Goal: Information Seeking & Learning: Check status

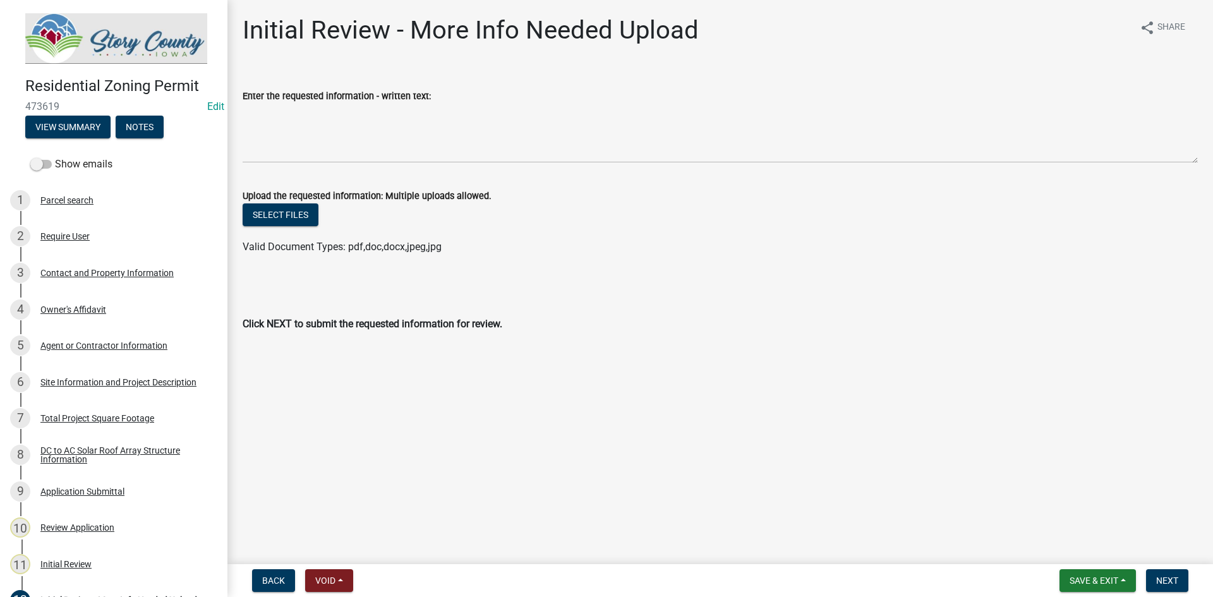
scroll to position [181, 0]
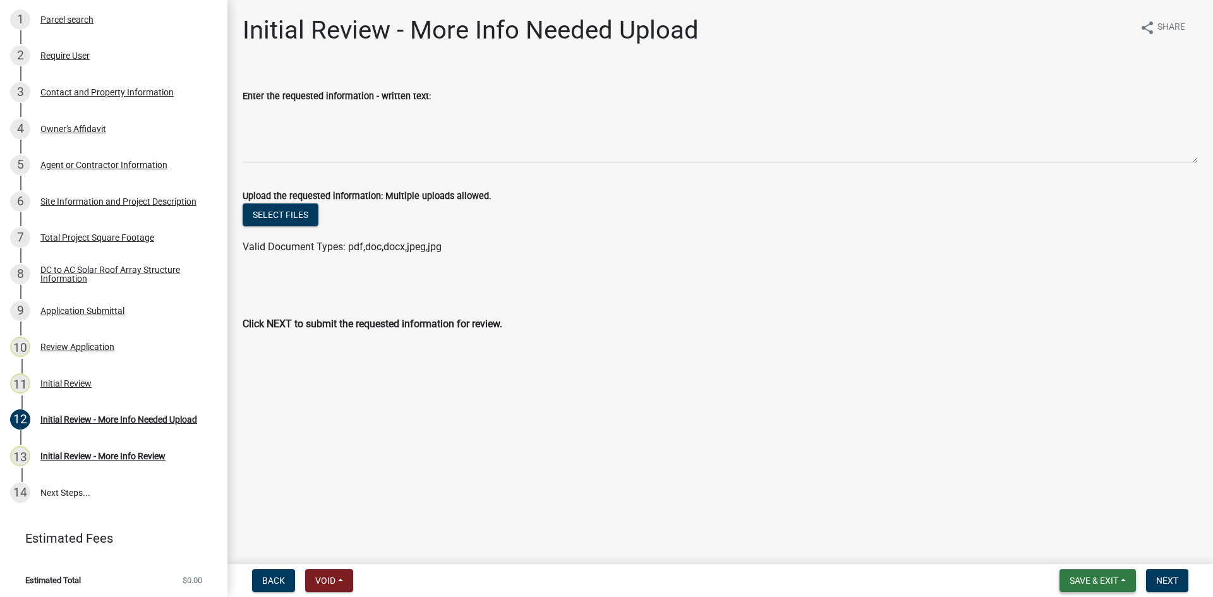
click at [1119, 575] on button "Save & Exit" at bounding box center [1097, 580] width 76 height 23
click at [1090, 547] on button "Save & Exit" at bounding box center [1085, 548] width 101 height 30
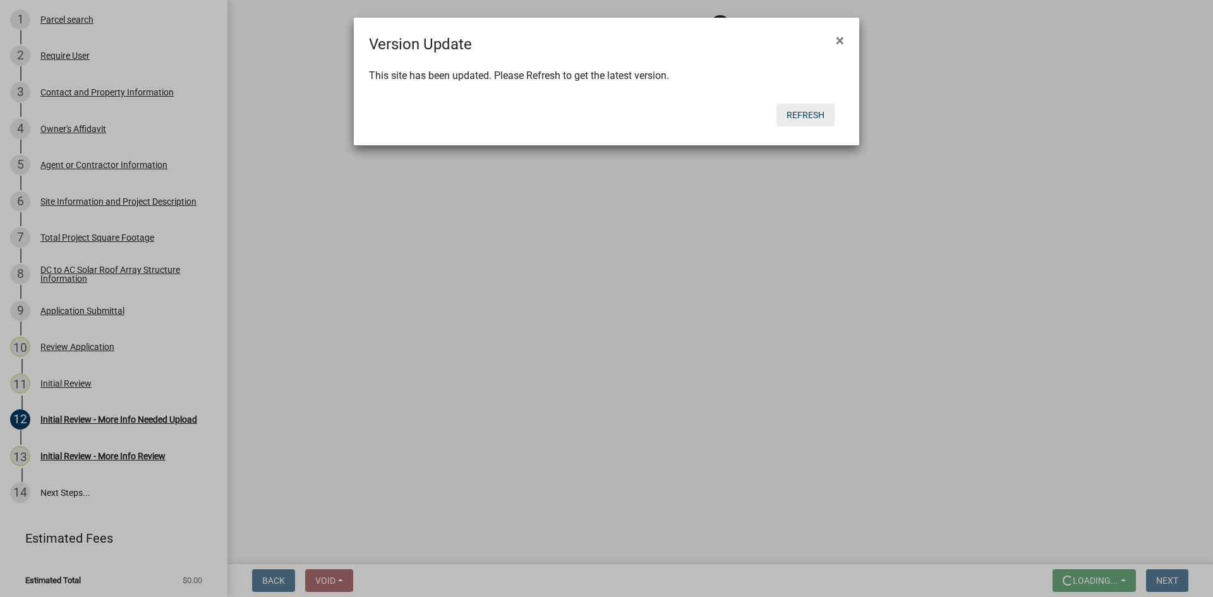
click at [819, 109] on button "Refresh" at bounding box center [805, 115] width 58 height 23
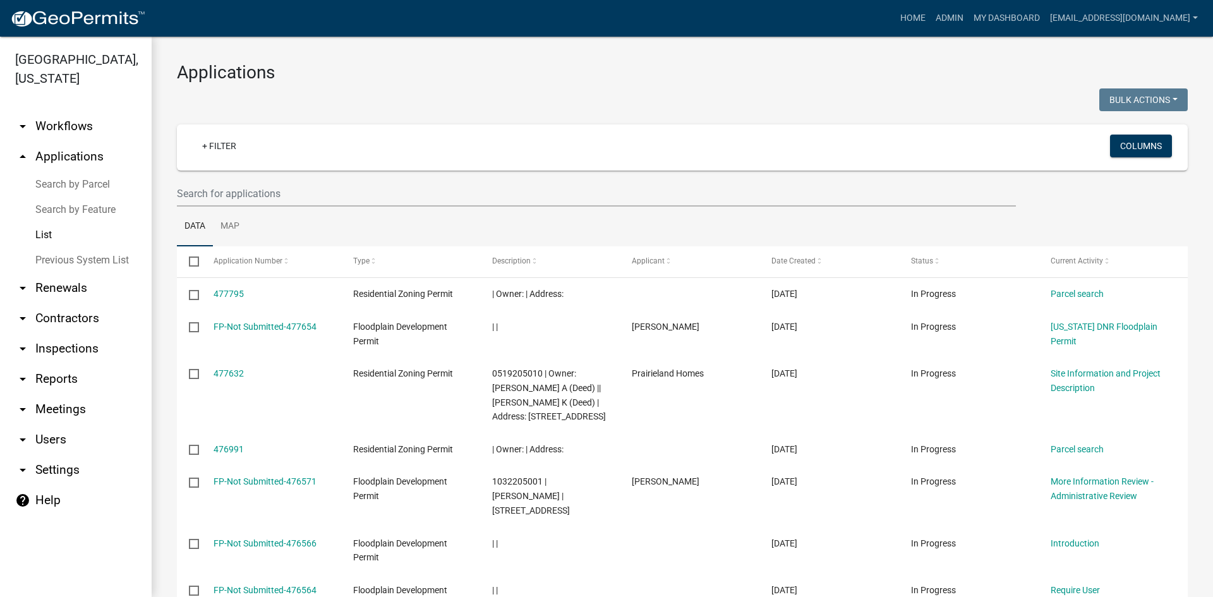
click at [76, 142] on link "arrow_drop_up Applications" at bounding box center [76, 157] width 152 height 30
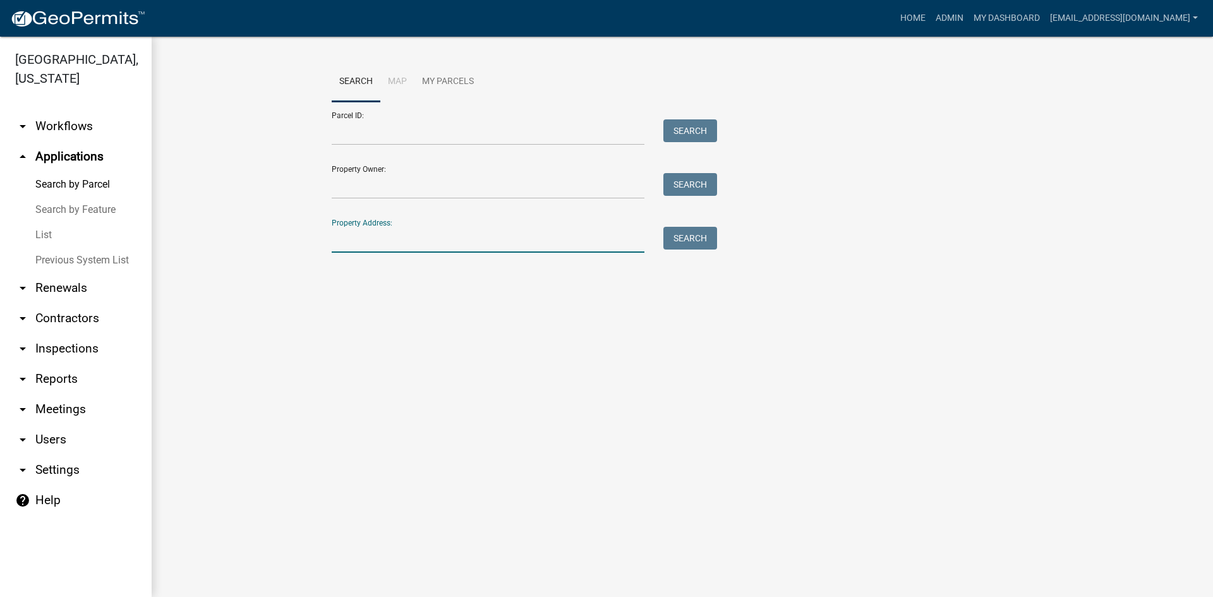
click at [369, 244] on input "Property Address:" at bounding box center [488, 240] width 313 height 26
click at [364, 140] on input "Parcel ID:" at bounding box center [488, 132] width 313 height 26
paste input "1207100115"
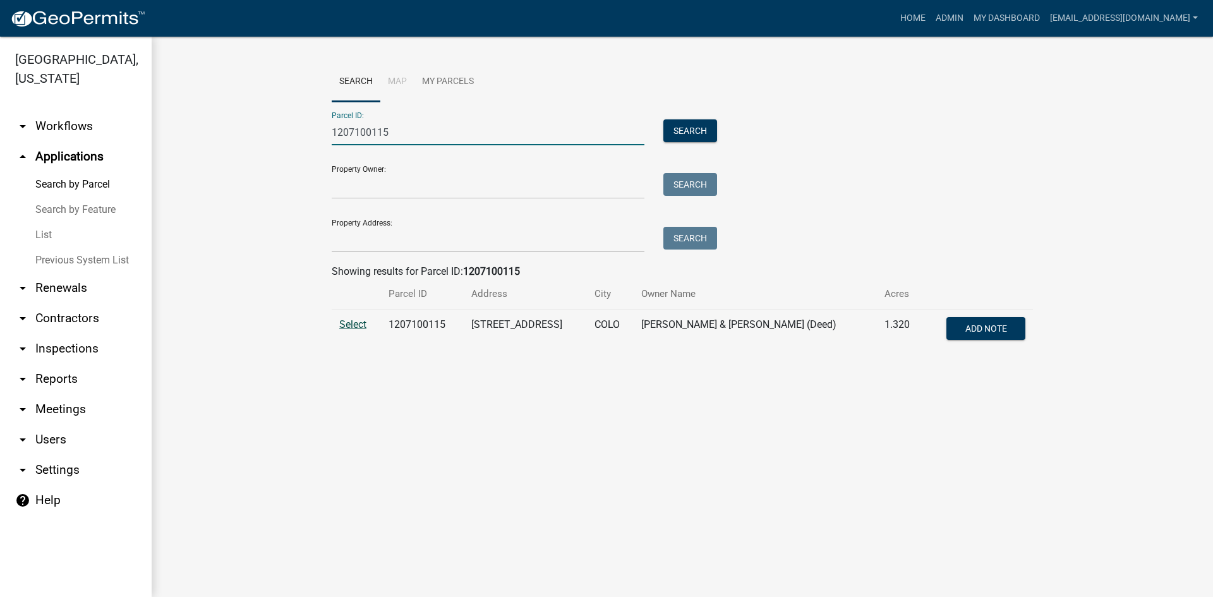
type input "1207100115"
click at [358, 320] on span "Select" at bounding box center [352, 324] width 27 height 12
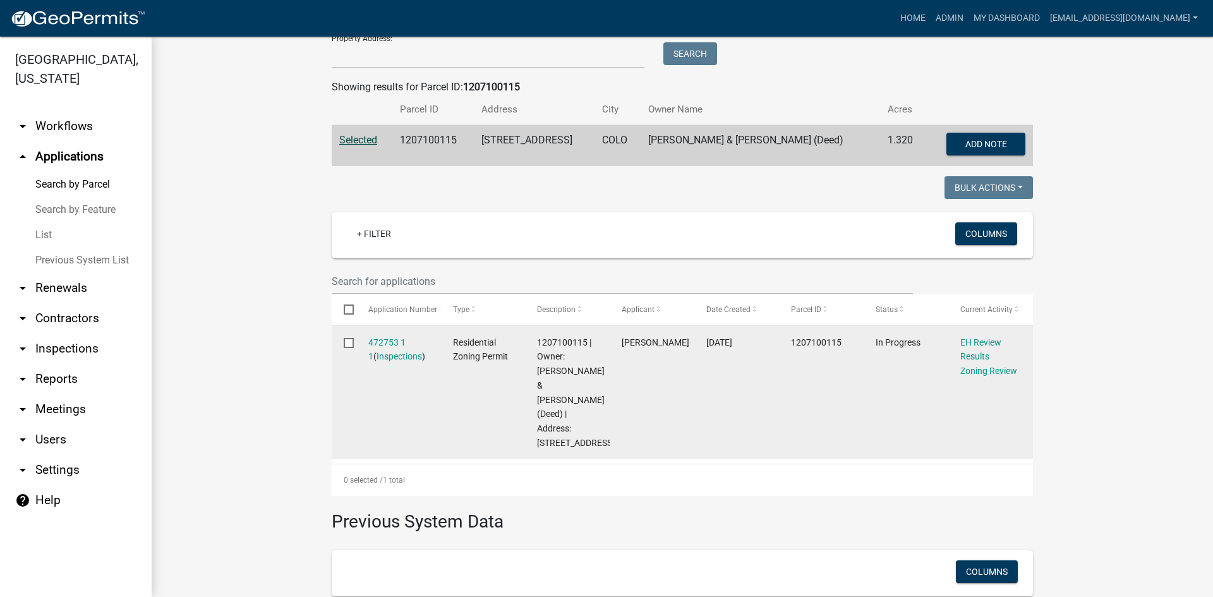
scroll to position [190, 0]
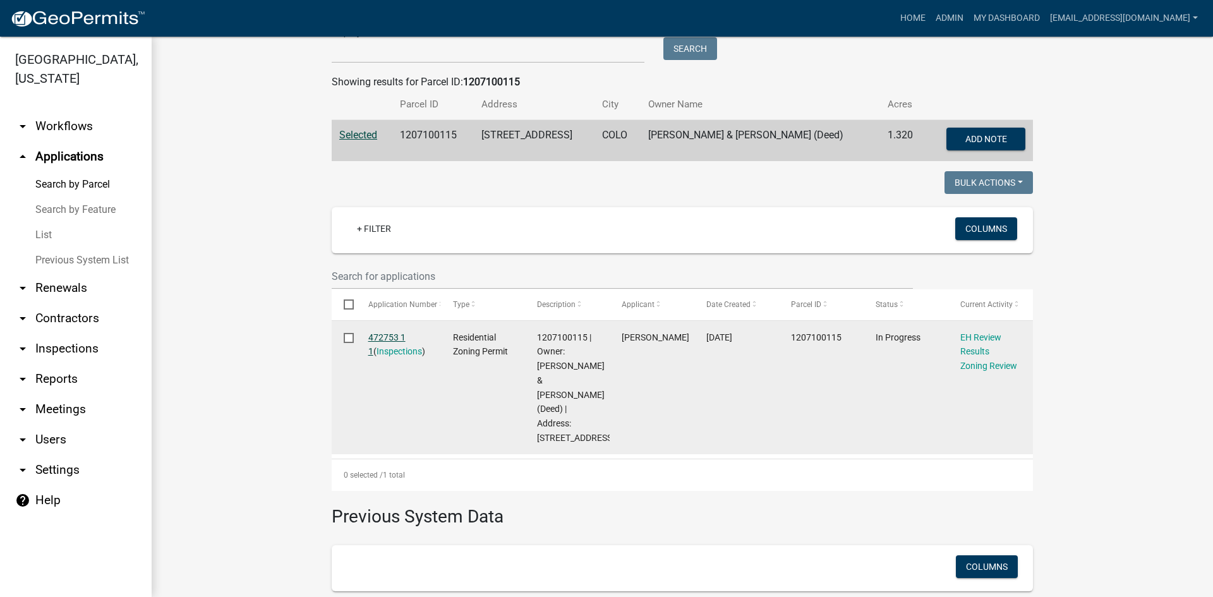
click at [378, 336] on link "472753 1 1" at bounding box center [386, 344] width 37 height 25
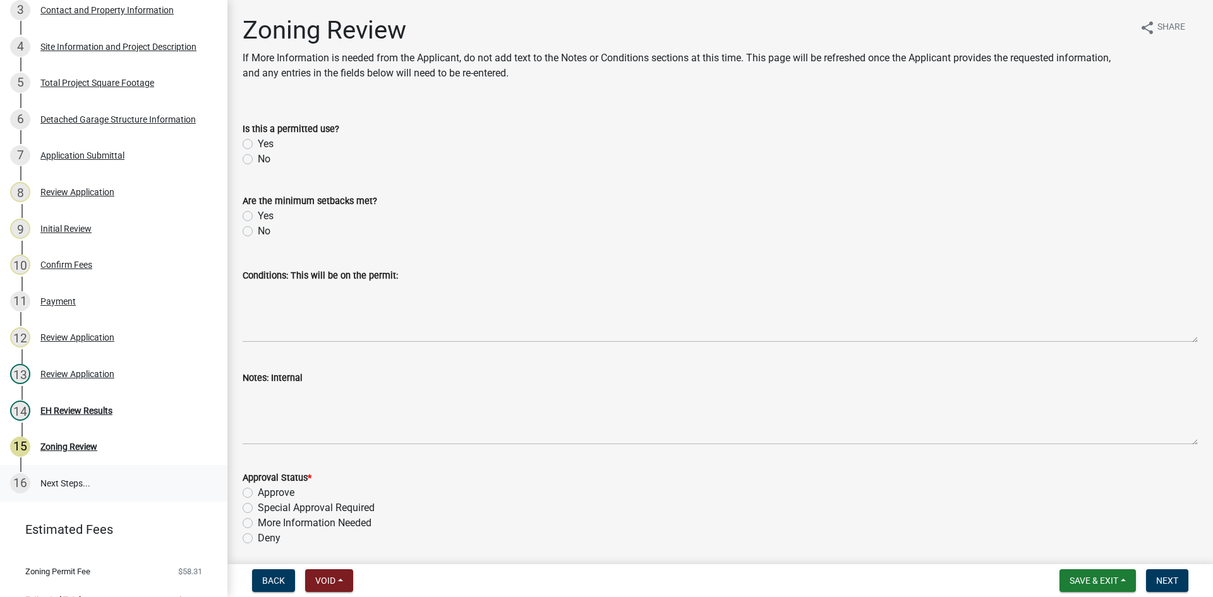
scroll to position [282, 0]
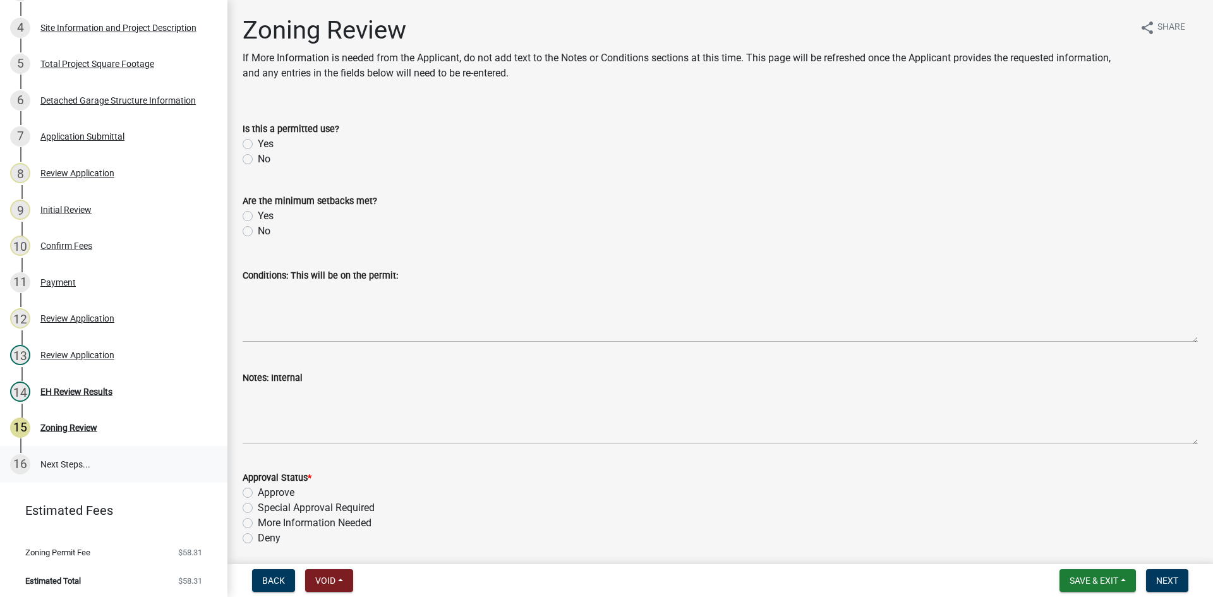
click at [70, 454] on link "16 Next Steps..." at bounding box center [113, 464] width 227 height 37
click at [51, 278] on div "Payment" at bounding box center [57, 282] width 35 height 9
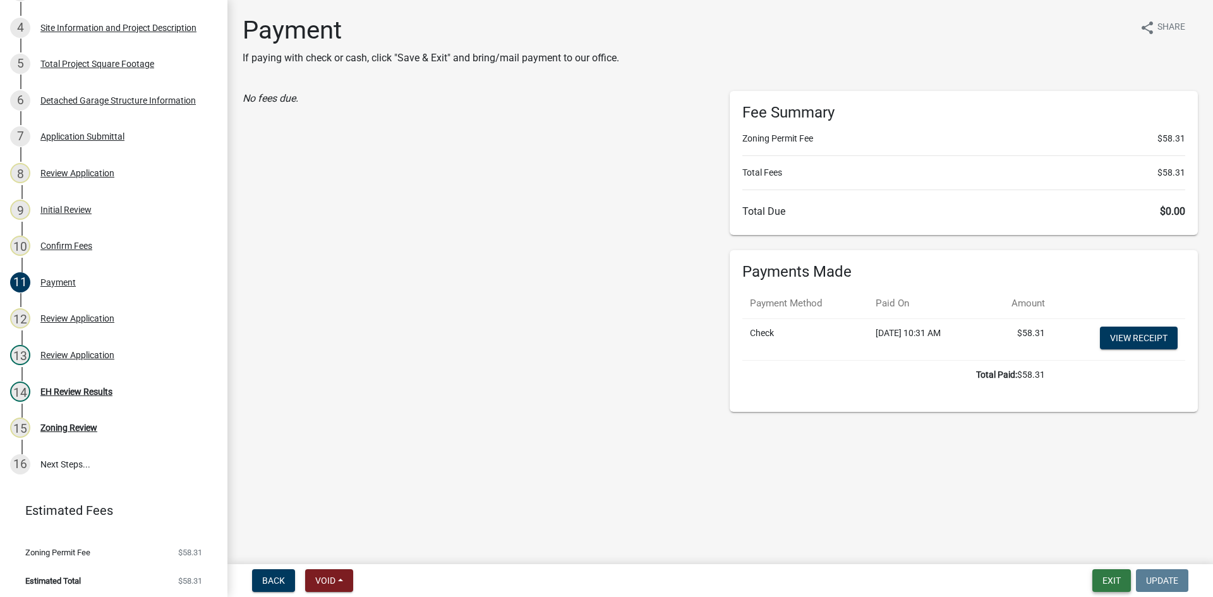
click at [1111, 587] on button "Exit" at bounding box center [1111, 580] width 39 height 23
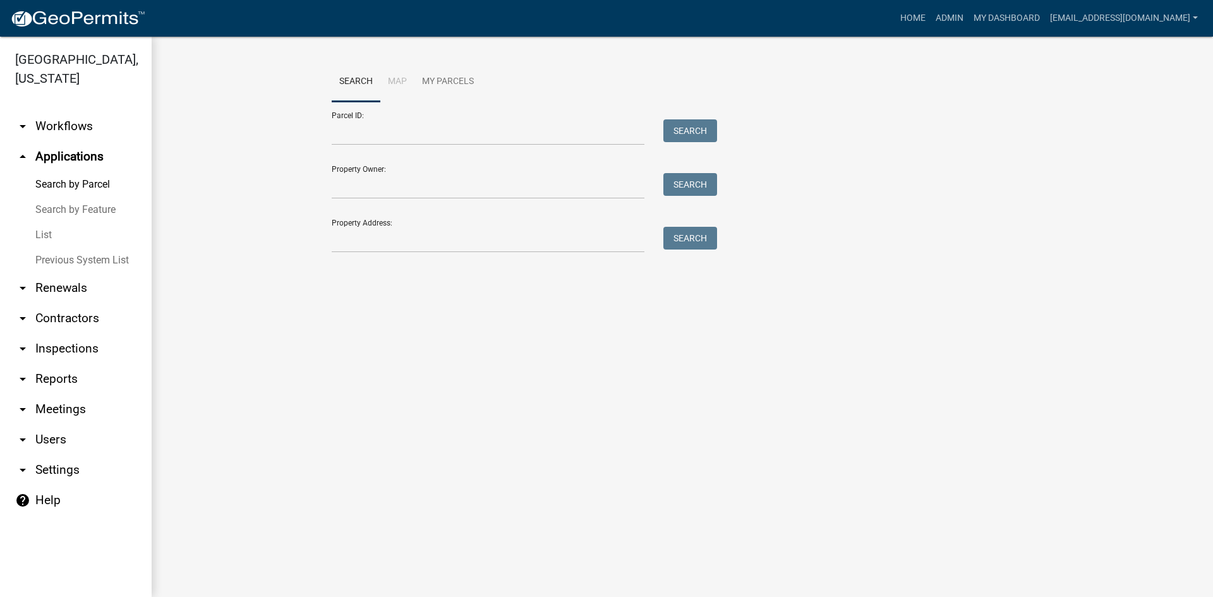
click at [42, 222] on link "List" at bounding box center [76, 234] width 152 height 25
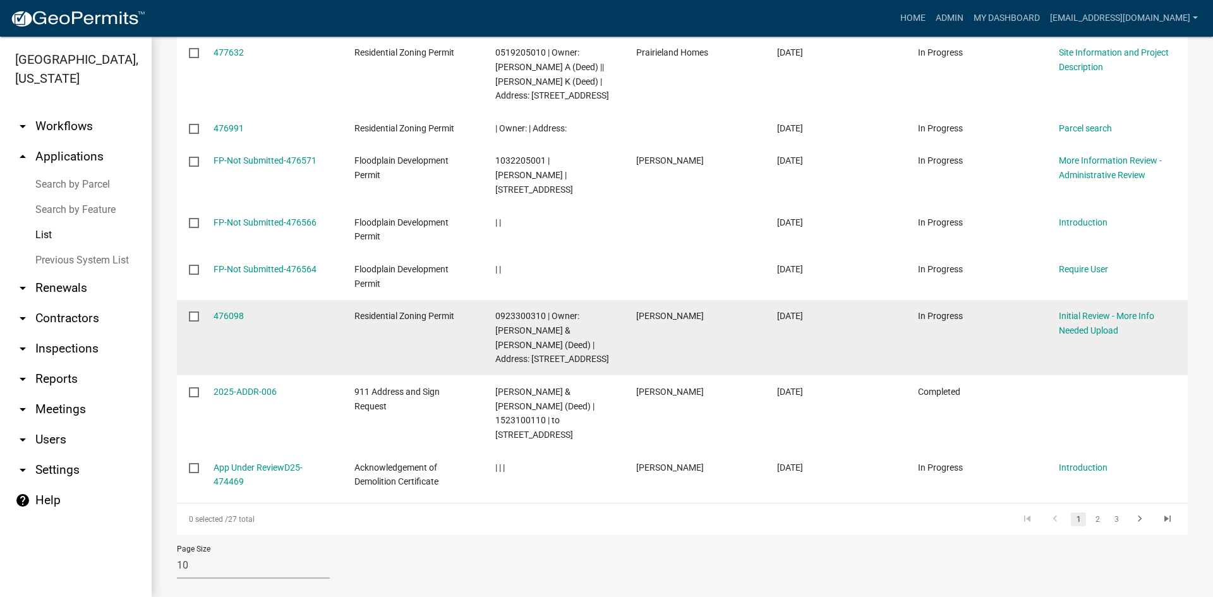
scroll to position [323, 0]
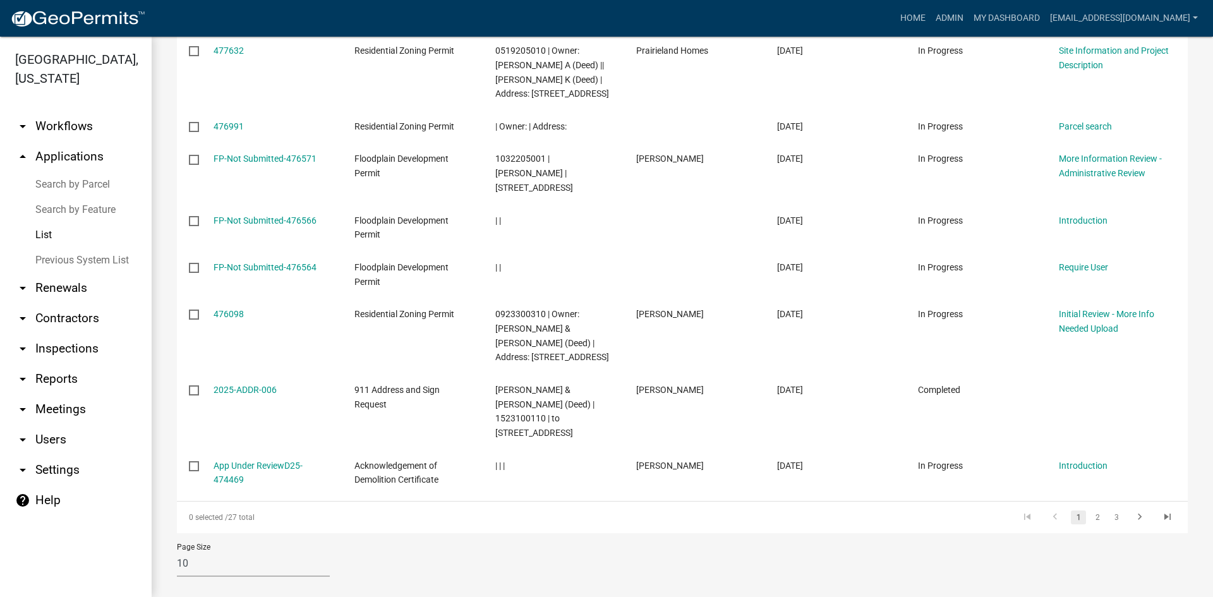
click at [1078, 521] on wm-datatable "Bulk Actions Void Expire Lock Withdraw + Filter Columns Data Map Select Applica…" at bounding box center [682, 176] width 1011 height 821
click at [1090, 510] on link "2" at bounding box center [1097, 517] width 15 height 14
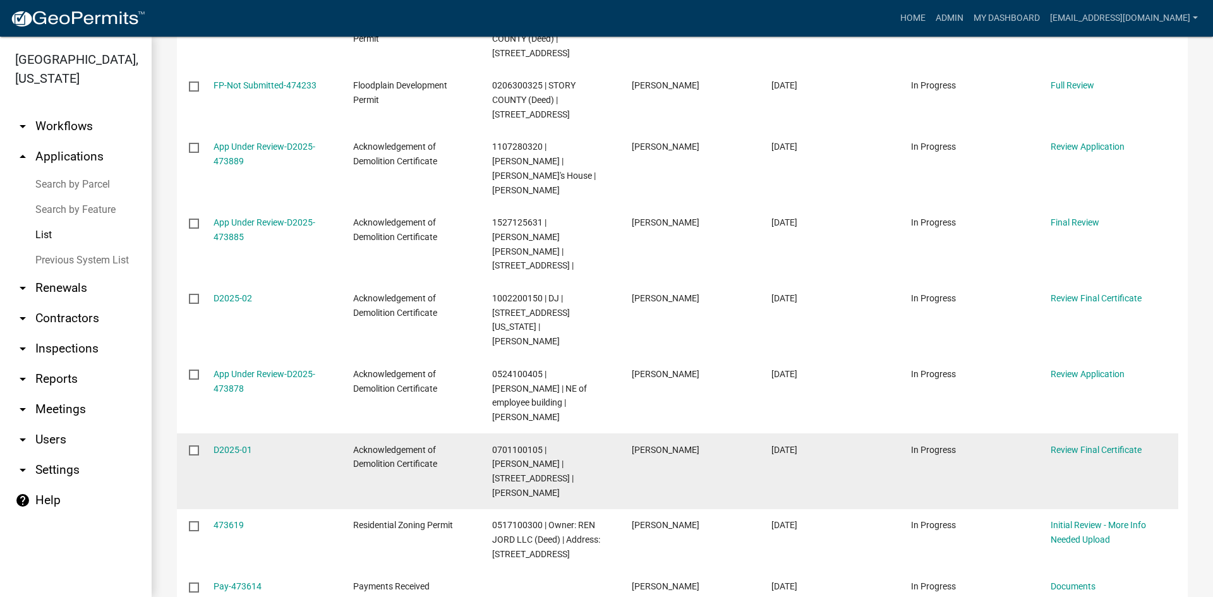
scroll to position [323, 0]
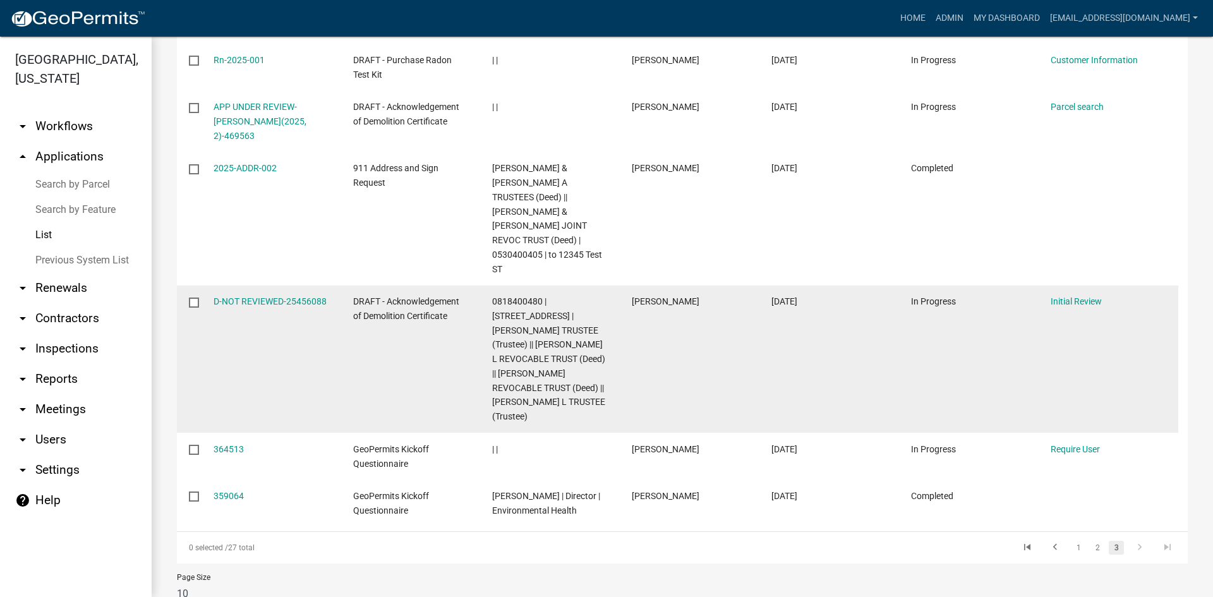
scroll to position [311, 0]
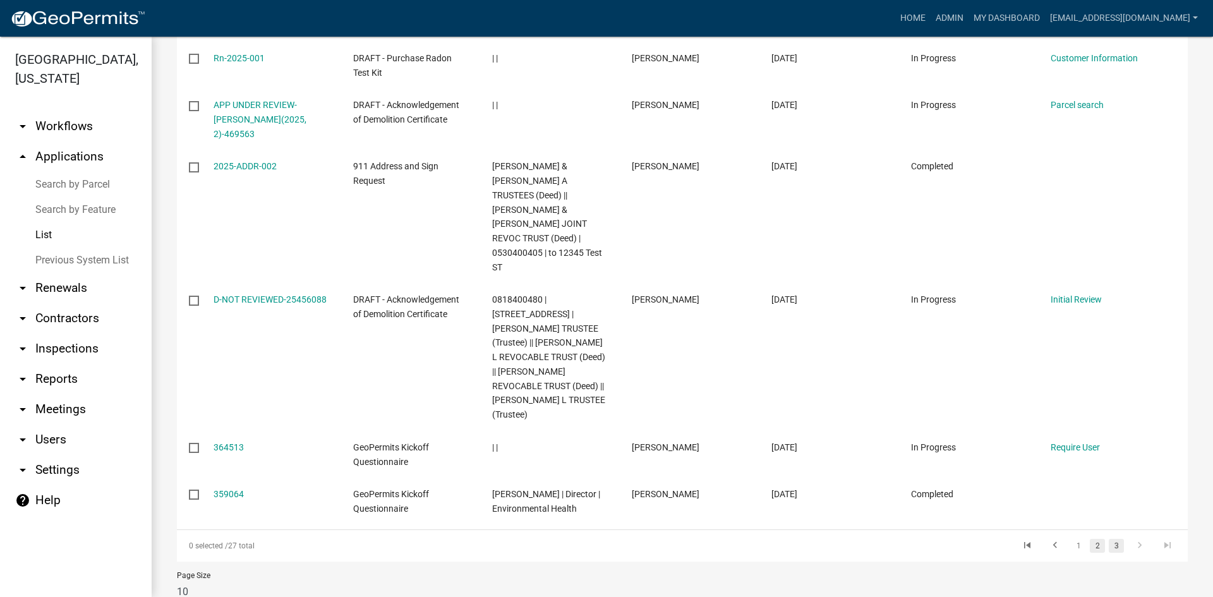
click at [1094, 539] on link "2" at bounding box center [1097, 546] width 15 height 14
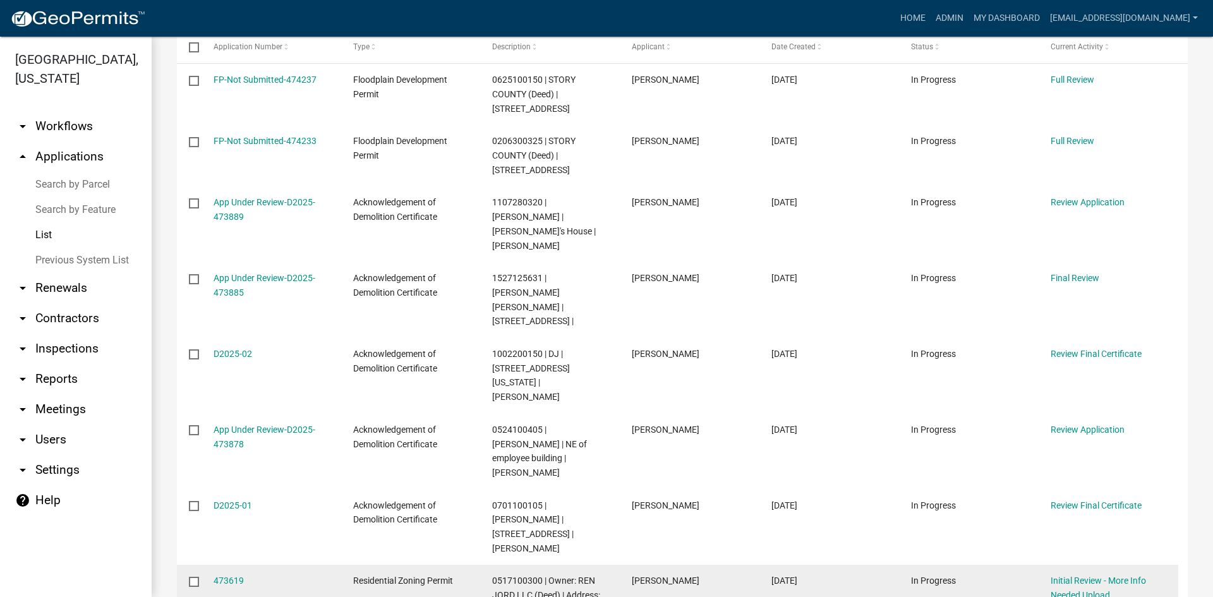
scroll to position [366, 0]
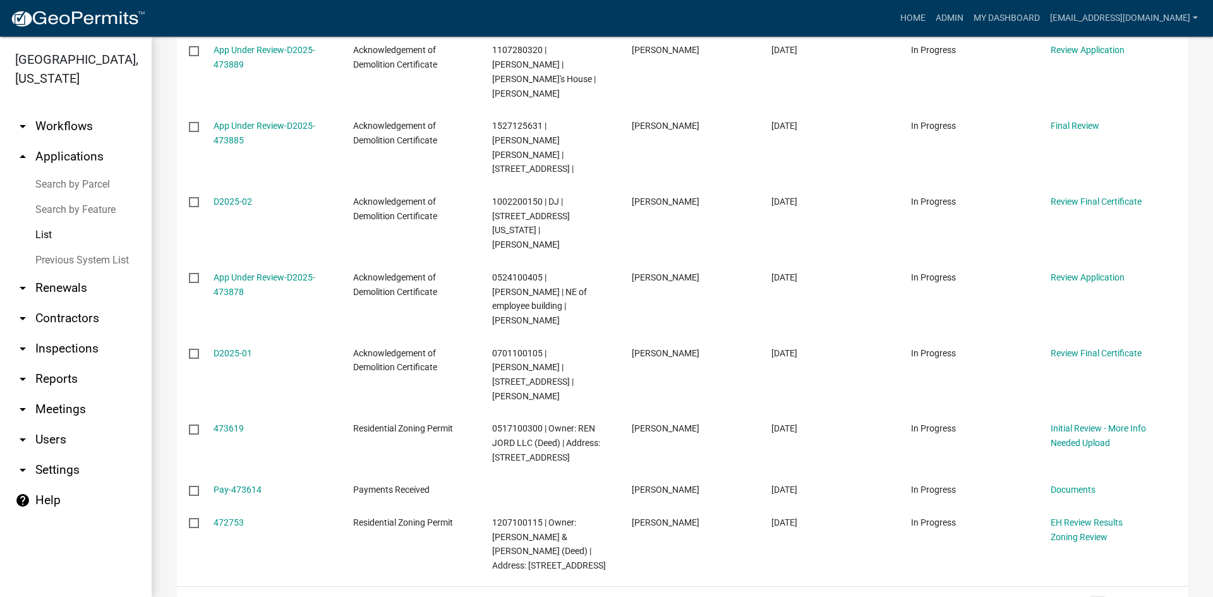
select select "3: 100"
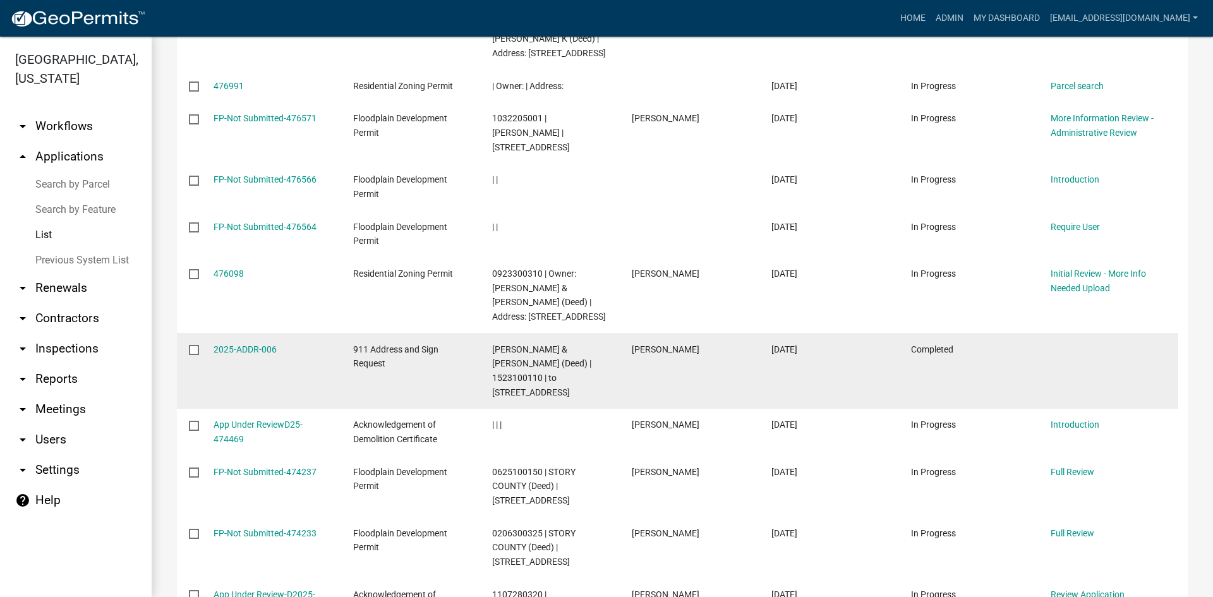
scroll to position [379, 0]
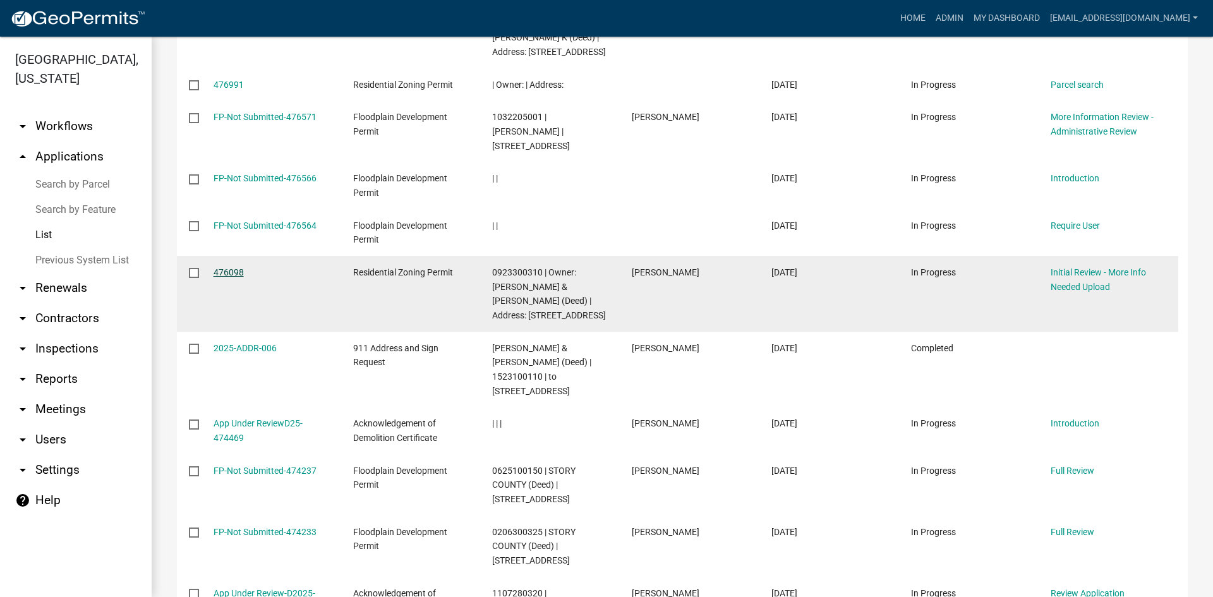
click at [222, 267] on link "476098" at bounding box center [229, 272] width 30 height 10
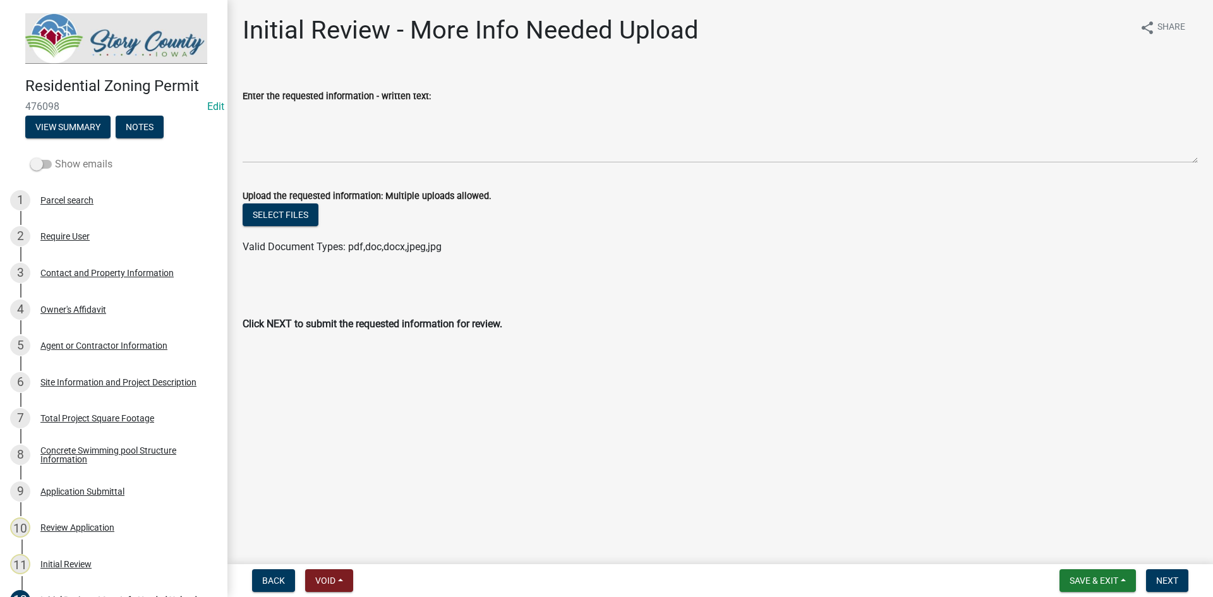
click at [44, 157] on label "Show emails" at bounding box center [71, 164] width 82 height 15
click at [55, 157] on input "Show emails" at bounding box center [55, 157] width 0 height 0
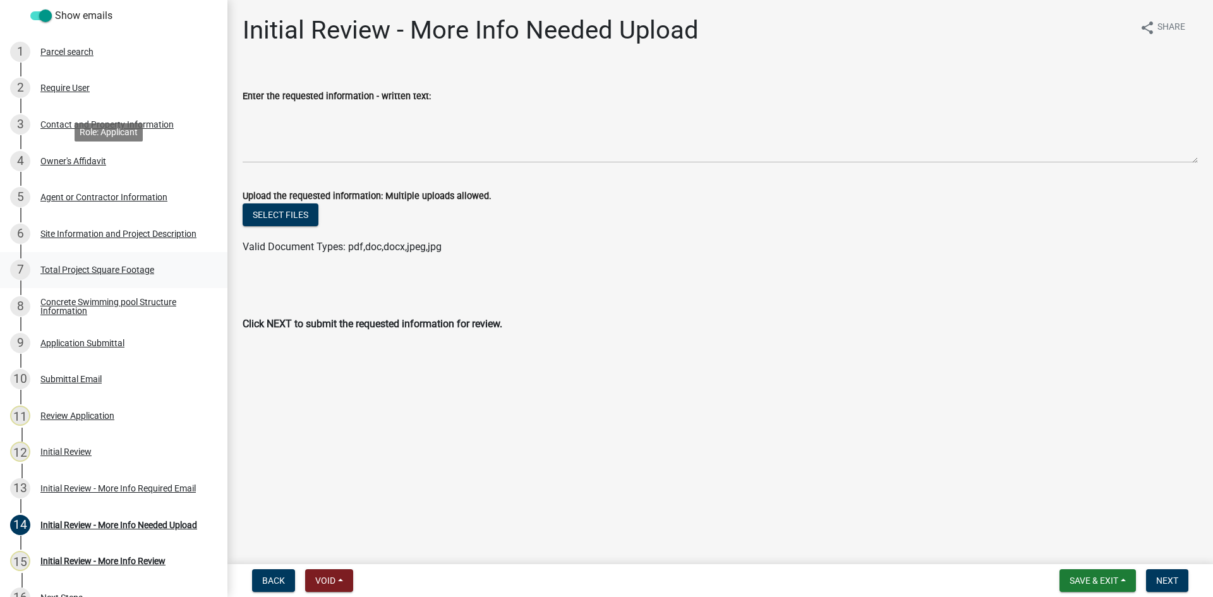
scroll to position [253, 0]
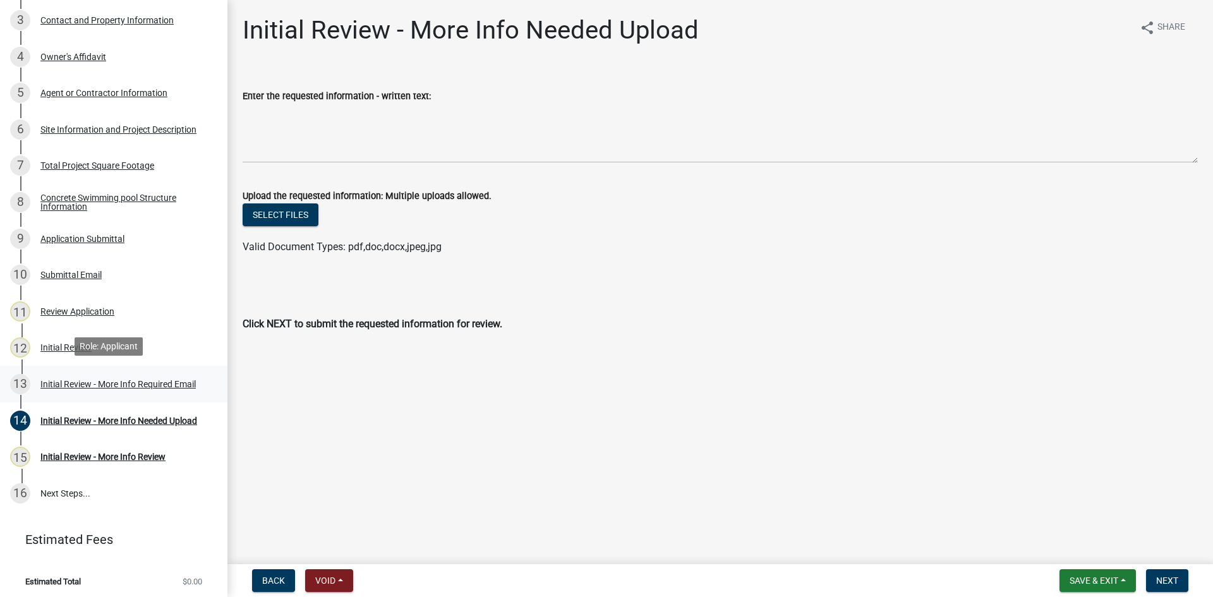
click at [90, 380] on div "Initial Review - More Info Required Email" at bounding box center [117, 384] width 155 height 9
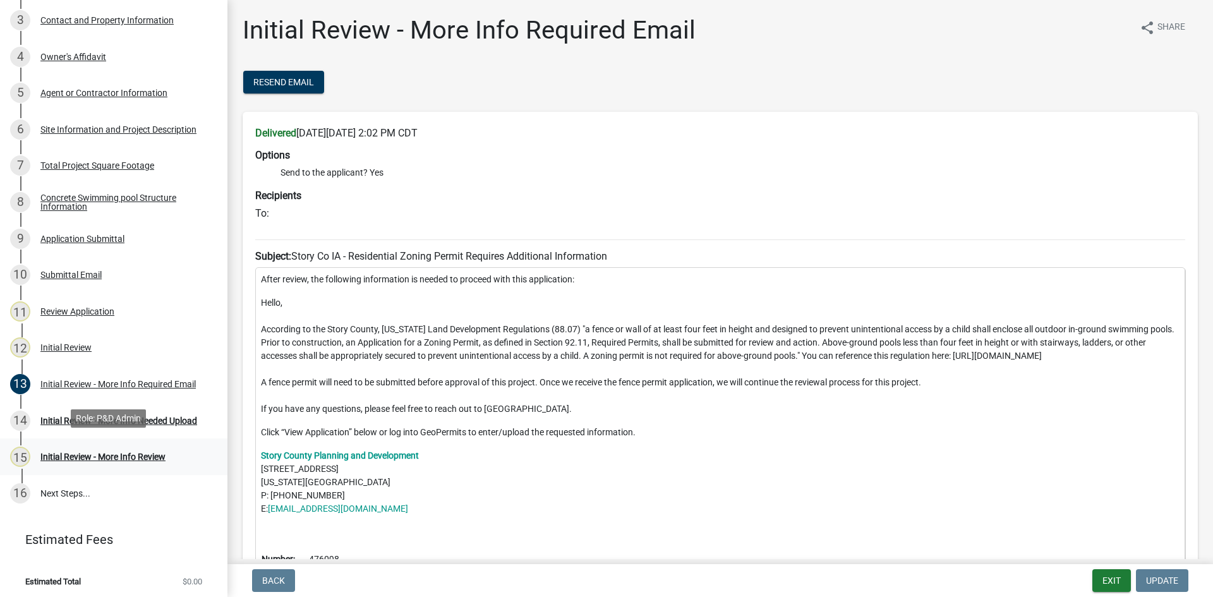
scroll to position [253, 0]
click at [121, 416] on div "Initial Review - More Info Needed Upload" at bounding box center [118, 420] width 157 height 9
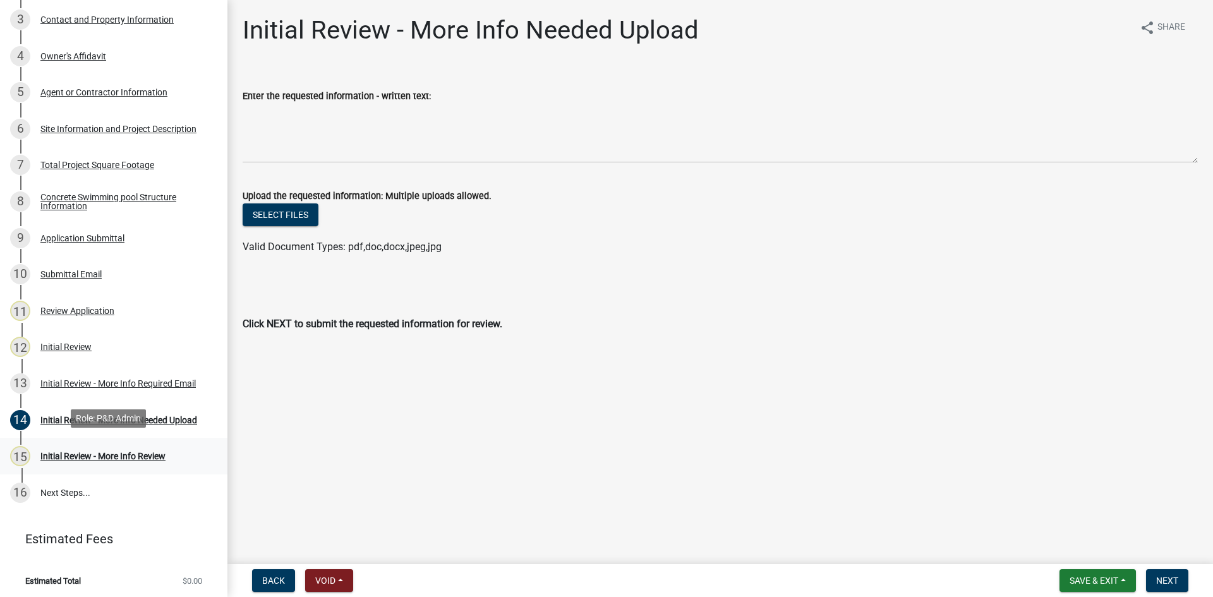
click at [152, 452] on div "Initial Review - More Info Review" at bounding box center [102, 456] width 125 height 9
click at [138, 452] on div "Initial Review - More Info Review" at bounding box center [102, 456] width 125 height 9
click at [1119, 584] on button "Save & Exit" at bounding box center [1097, 580] width 76 height 23
click at [1094, 545] on button "Save & Exit" at bounding box center [1085, 548] width 101 height 30
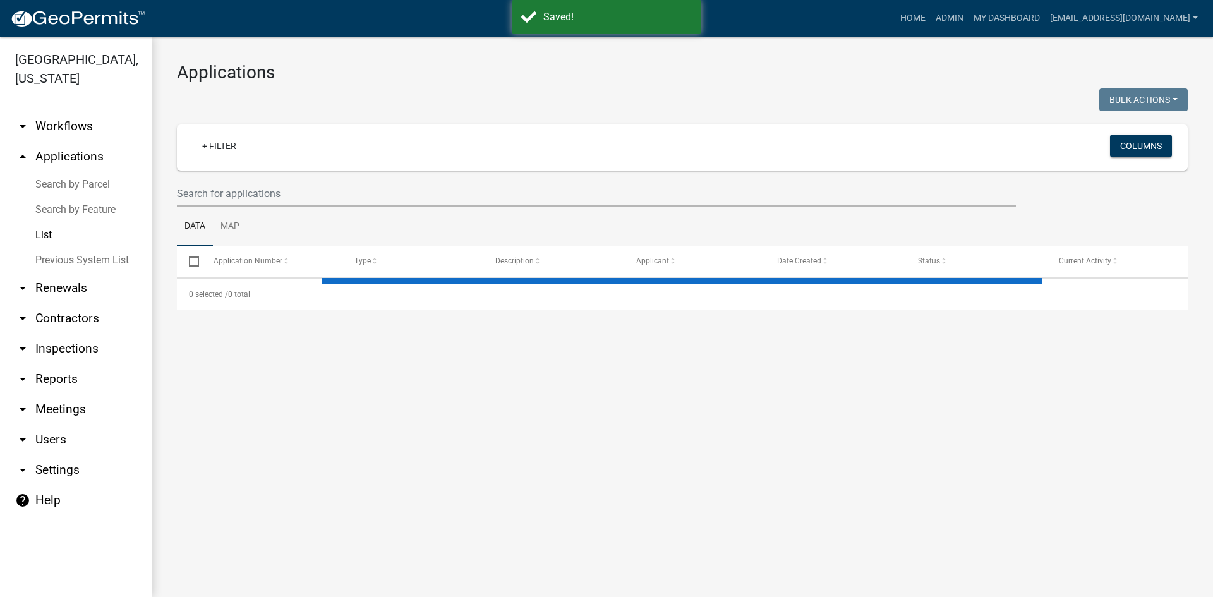
select select "3: 100"
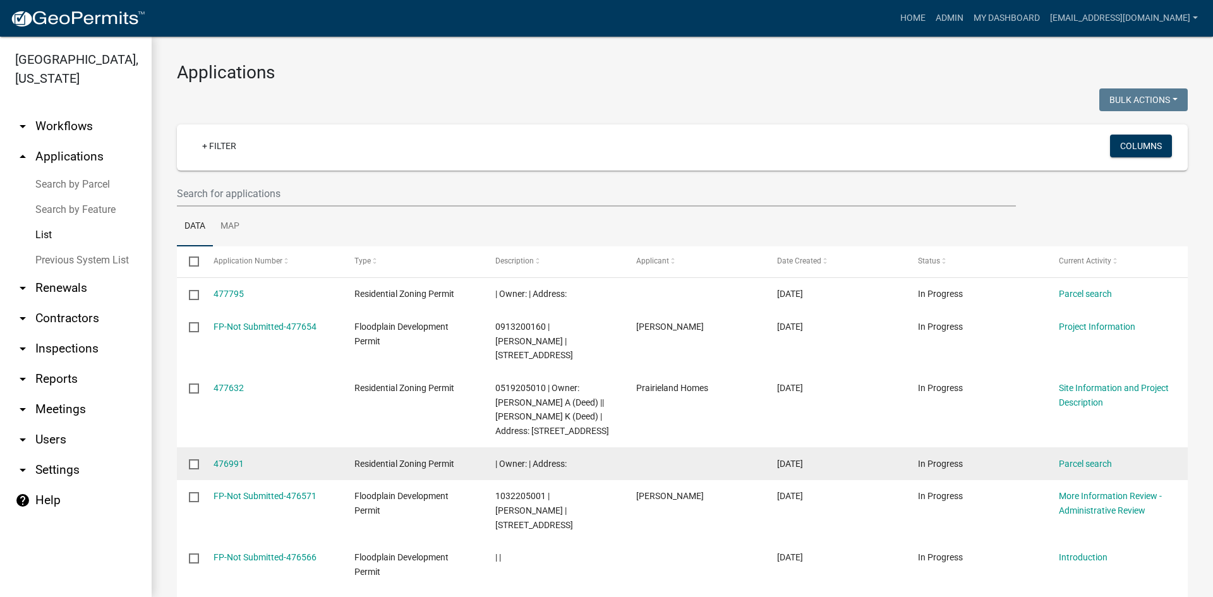
scroll to position [126, 0]
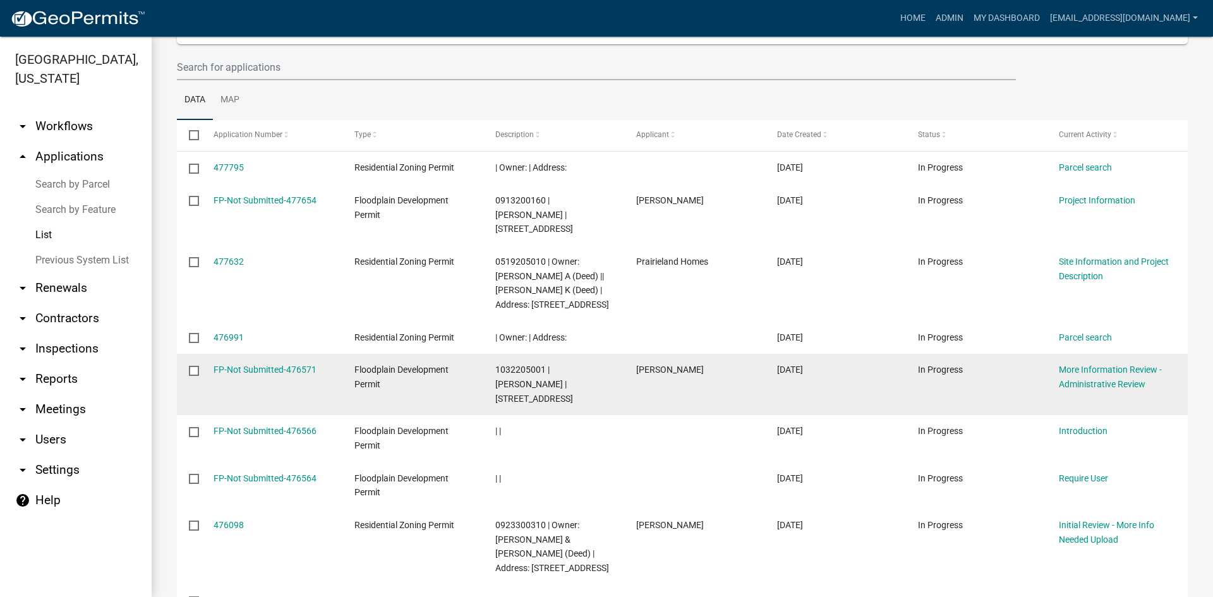
click at [1116, 363] on div "More Information Review - Administrative Review" at bounding box center [1117, 377] width 117 height 29
click at [1116, 365] on link "More Information Review - Administrative Review" at bounding box center [1110, 377] width 103 height 25
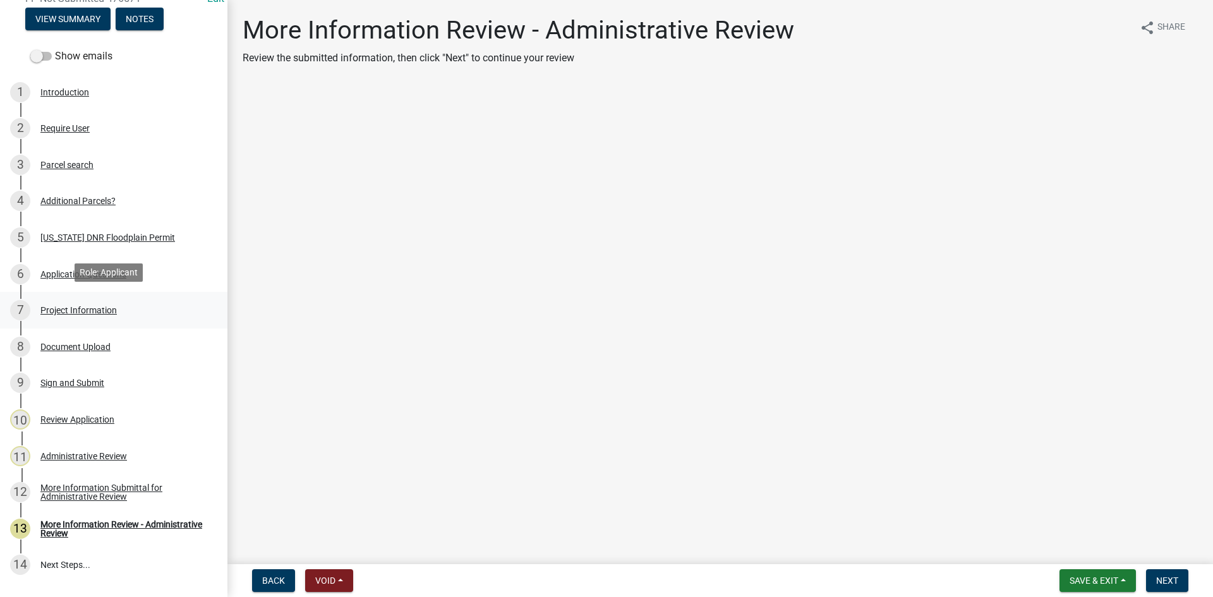
scroll to position [199, 0]
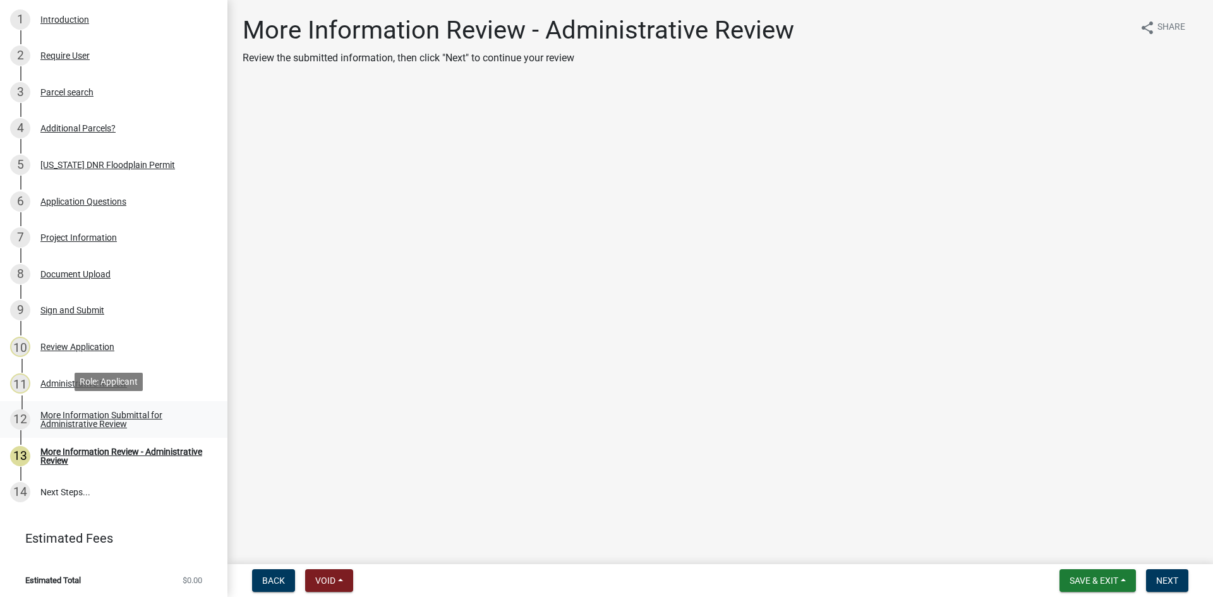
click at [87, 415] on div "More Information Submittal for Administrative Review" at bounding box center [123, 420] width 167 height 18
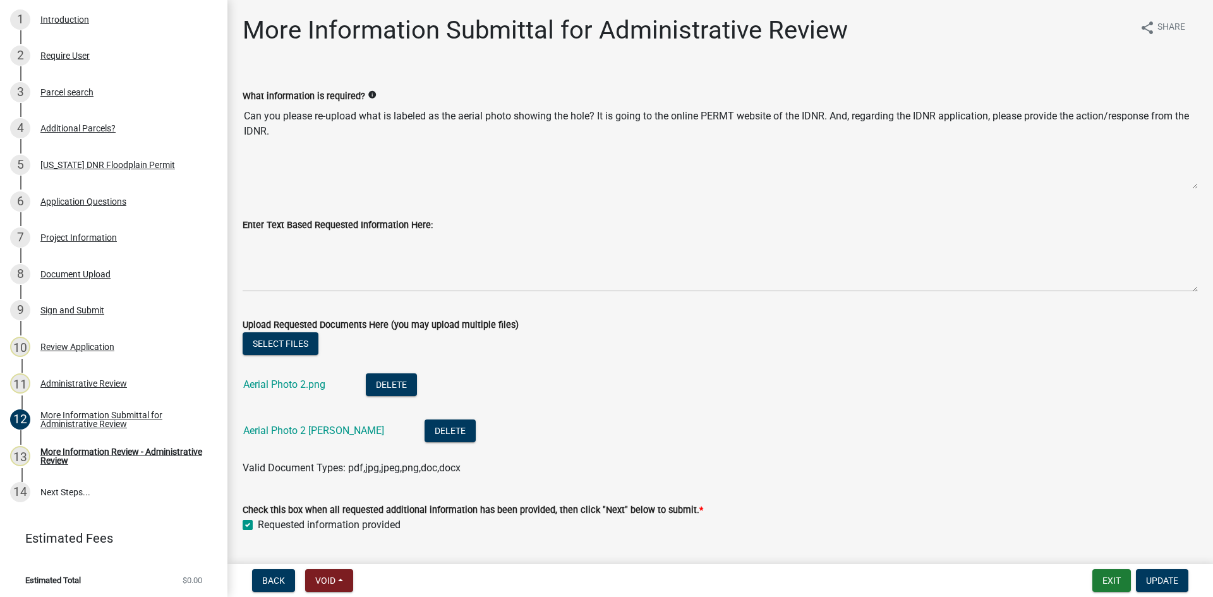
scroll to position [34, 0]
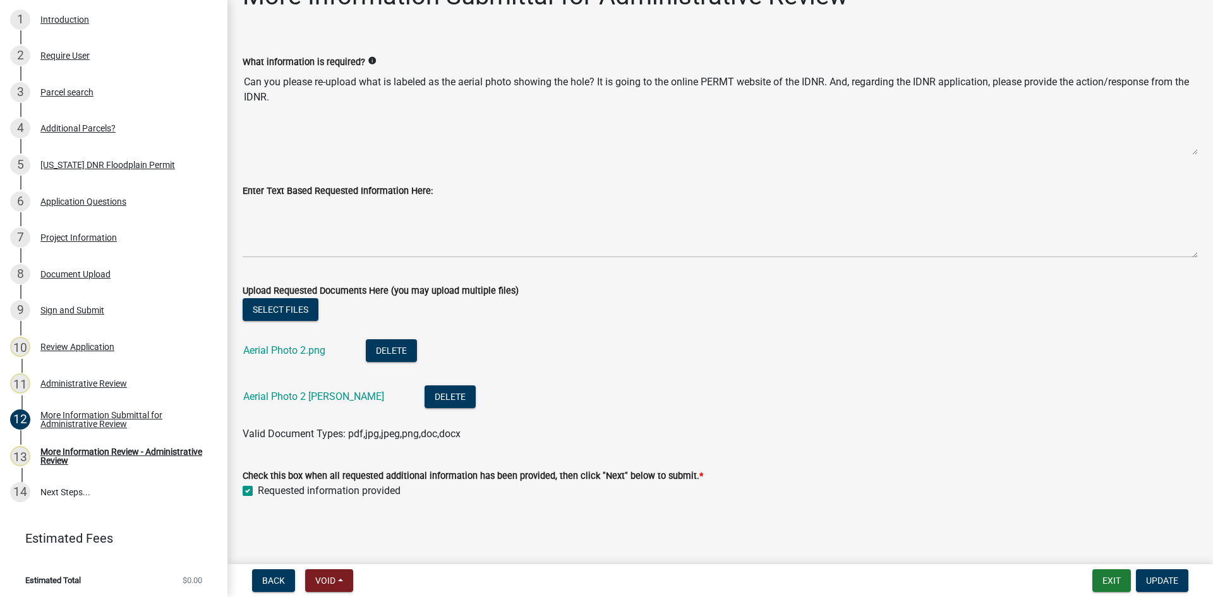
click at [258, 490] on div "Requested information provided" at bounding box center [720, 490] width 955 height 15
click at [242, 486] on div "Check this box when all requested additional information has been provided, the…" at bounding box center [720, 475] width 974 height 45
click at [258, 488] on label "Requested information provided" at bounding box center [329, 490] width 143 height 15
click at [258, 488] on input "Requested information provided" at bounding box center [262, 487] width 8 height 8
checkbox input "false"
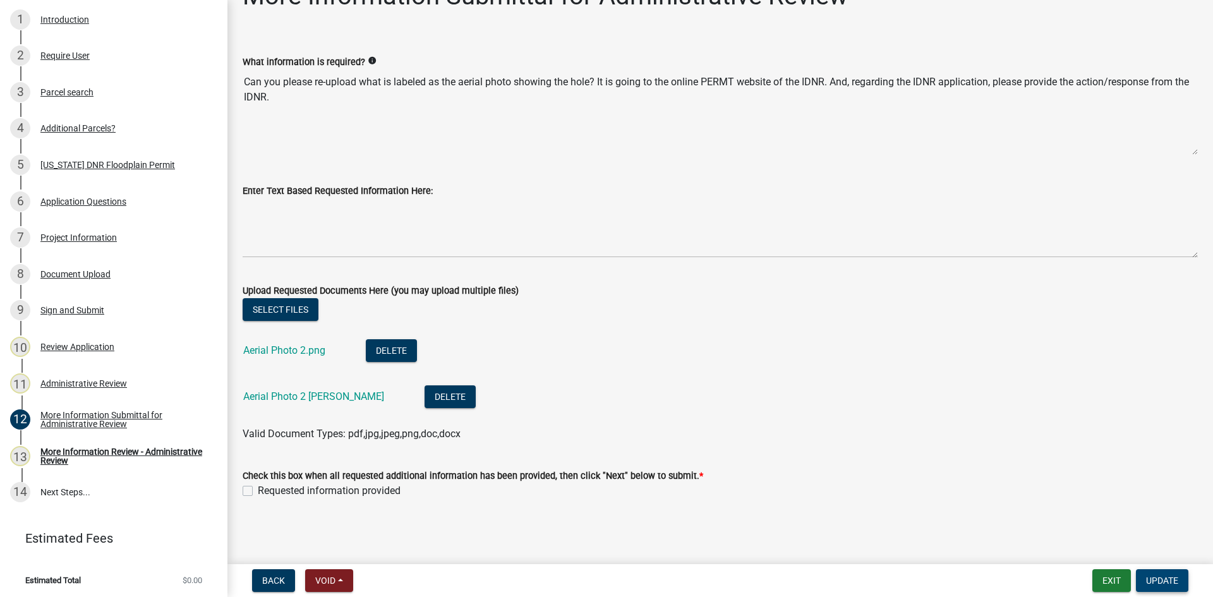
click at [1155, 582] on span "Update" at bounding box center [1162, 581] width 32 height 10
click at [1144, 582] on button "Update" at bounding box center [1162, 580] width 52 height 23
click at [1102, 575] on button "Exit" at bounding box center [1111, 580] width 39 height 23
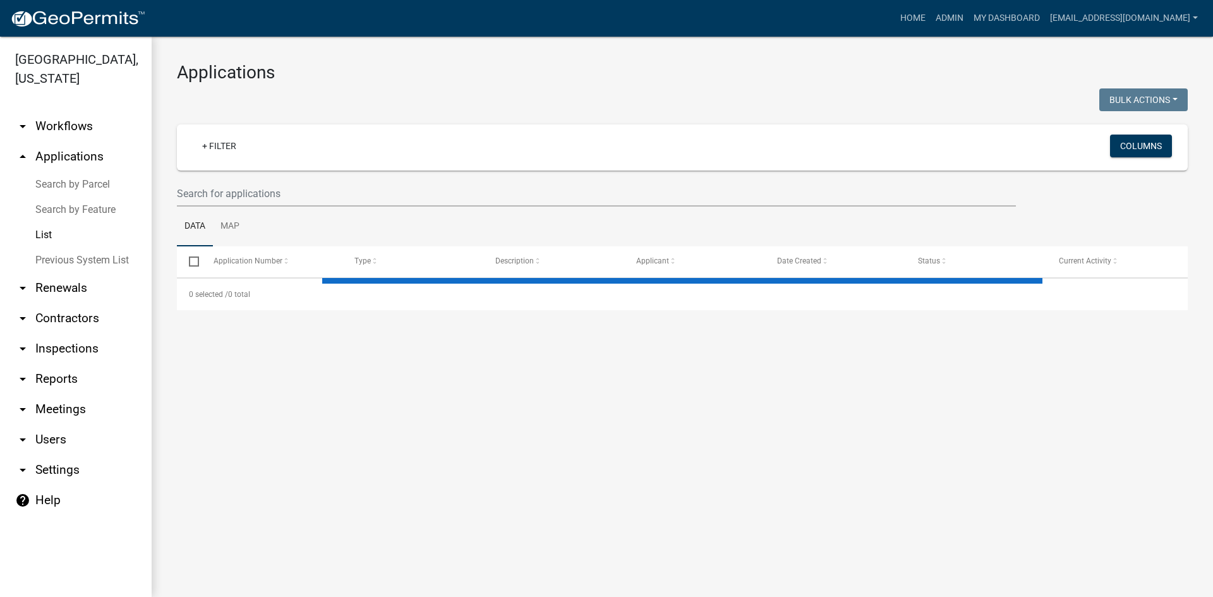
select select "3: 100"
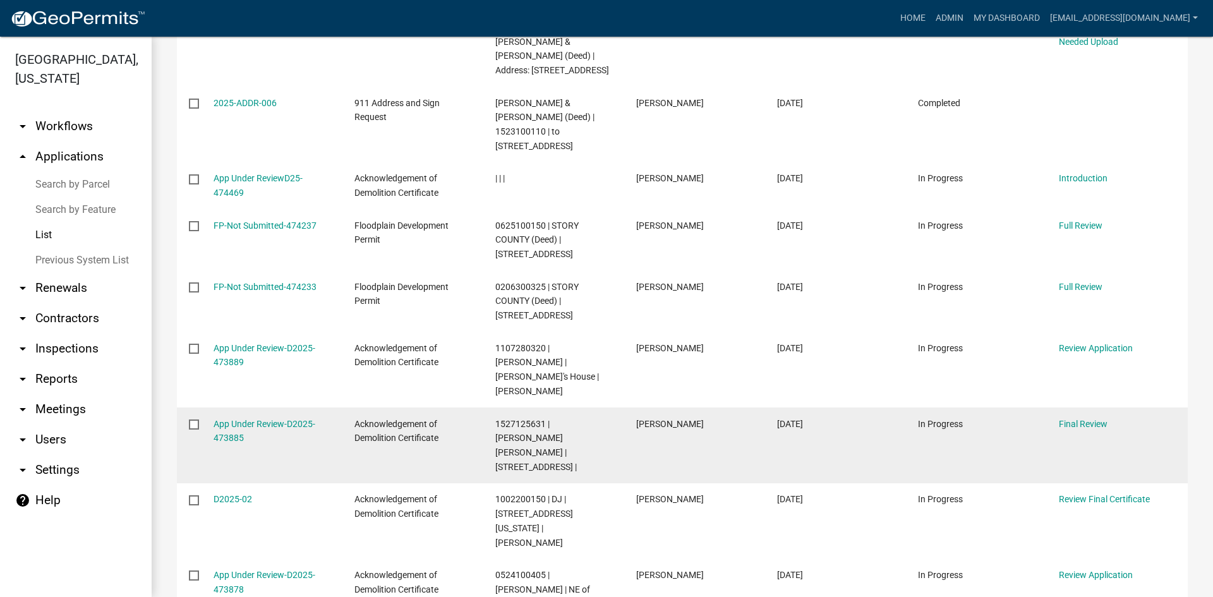
scroll to position [695, 0]
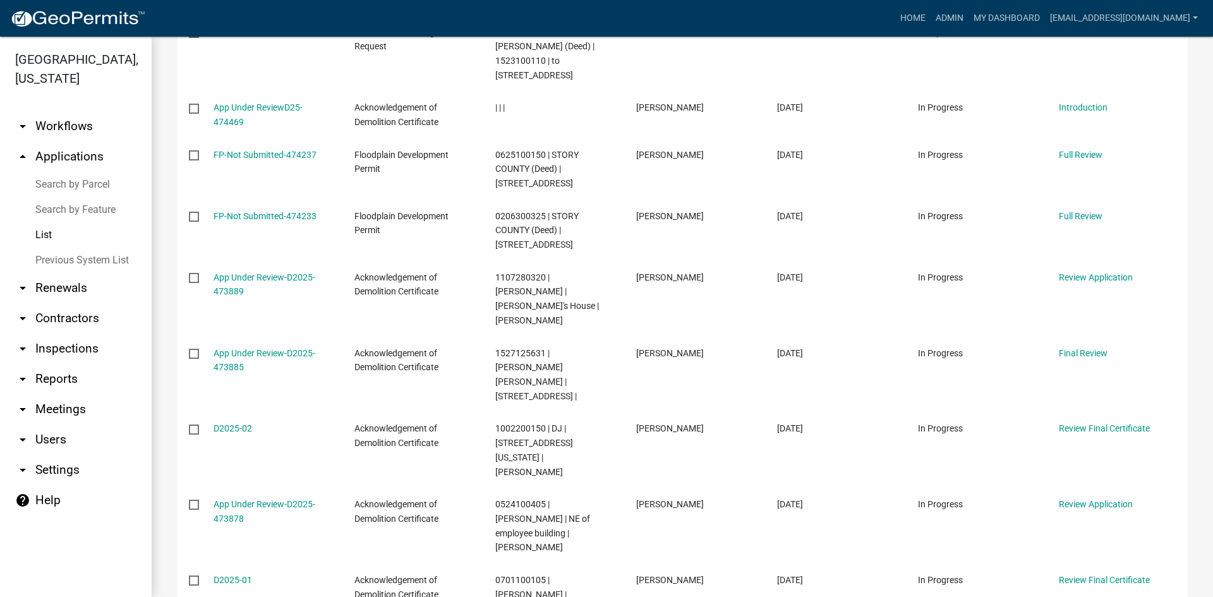
click at [68, 364] on link "arrow_drop_down Reports" at bounding box center [76, 379] width 152 height 30
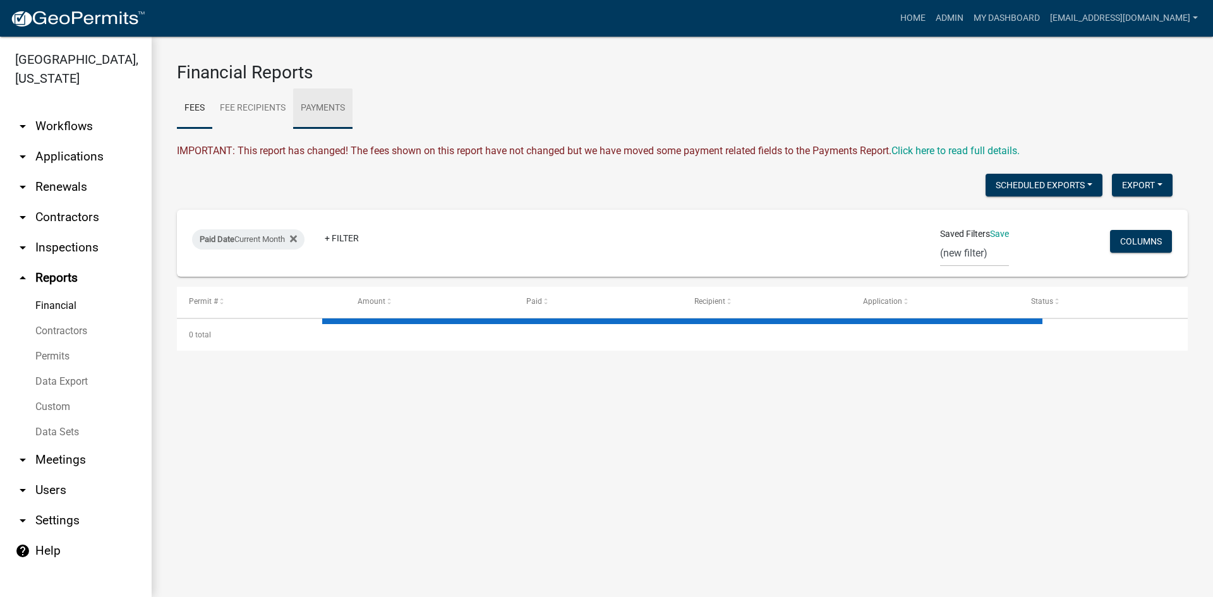
click at [308, 103] on link "Payments" at bounding box center [322, 108] width 59 height 40
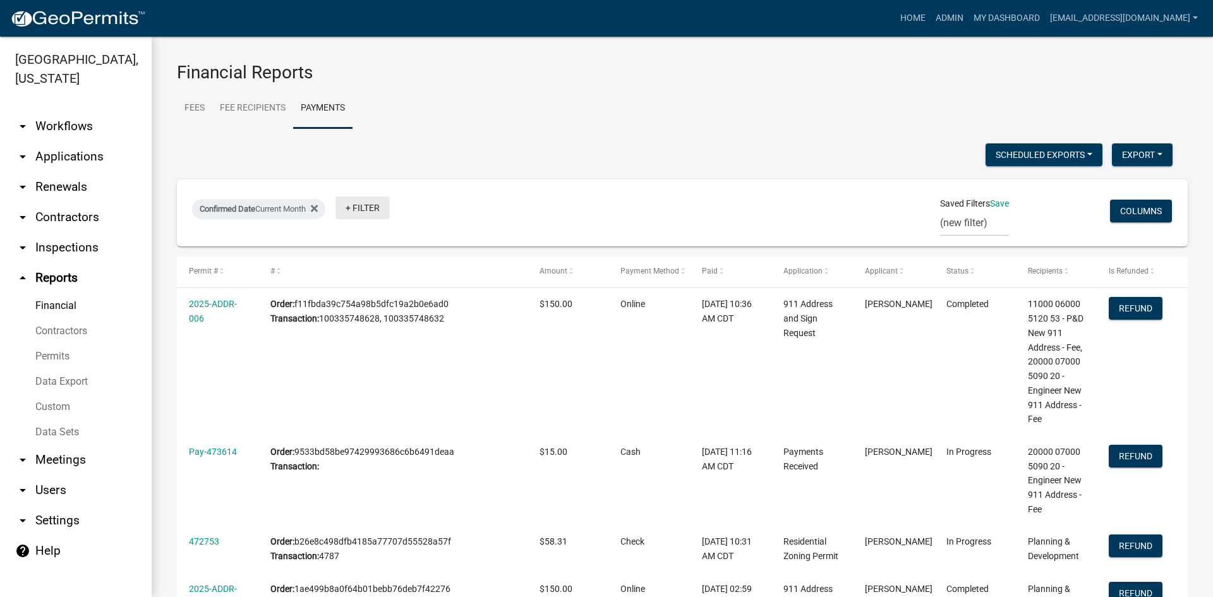
click at [364, 207] on link "+ Filter" at bounding box center [362, 207] width 54 height 23
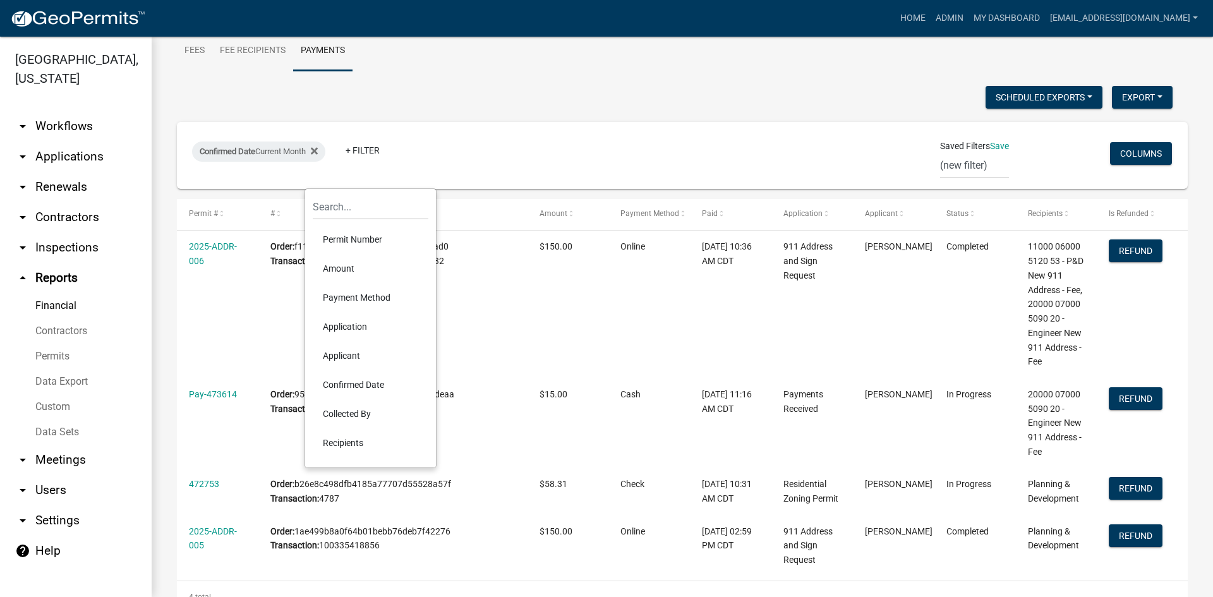
scroll to position [35, 0]
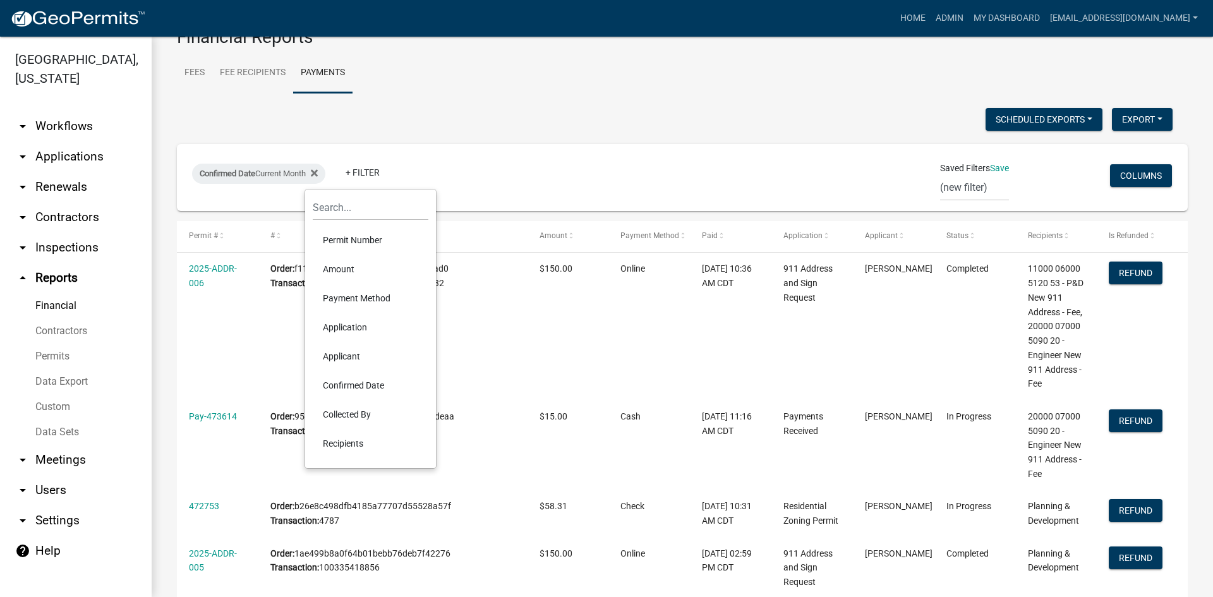
click at [351, 323] on li "Application" at bounding box center [371, 327] width 116 height 29
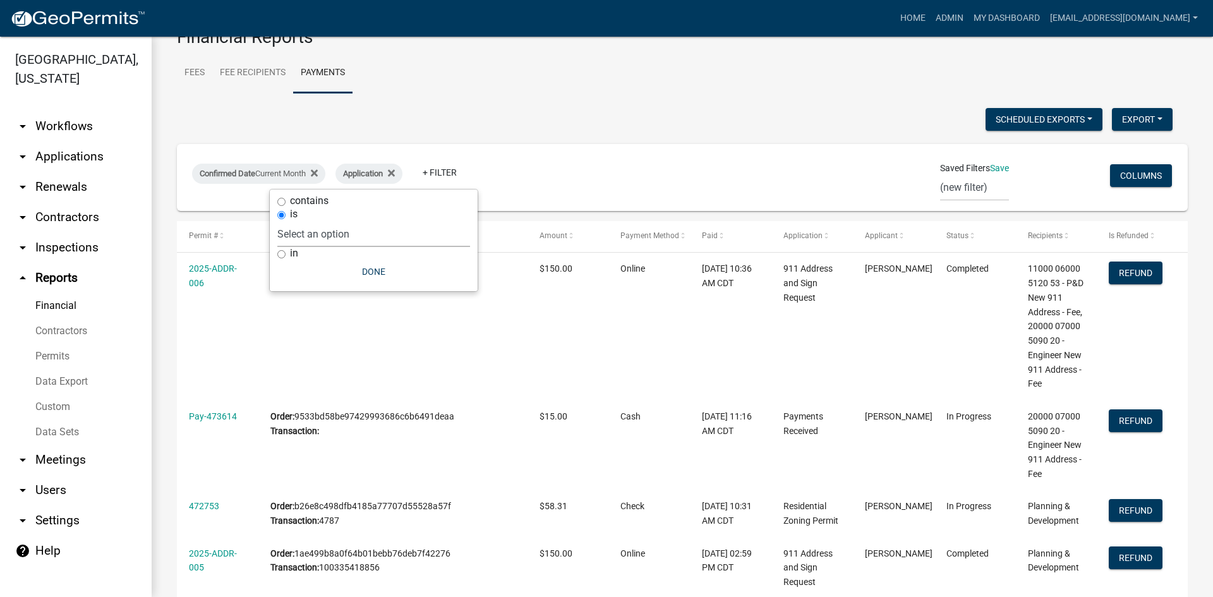
click at [307, 239] on select "Select an option 911 Address and Sign Request A General Workflow Acknowledgemen…" at bounding box center [373, 234] width 193 height 26
click at [306, 206] on label "contains" at bounding box center [309, 201] width 39 height 10
click at [286, 206] on input "contains" at bounding box center [281, 202] width 8 height 8
radio input "true"
click at [326, 230] on input "text" at bounding box center [378, 221] width 116 height 26
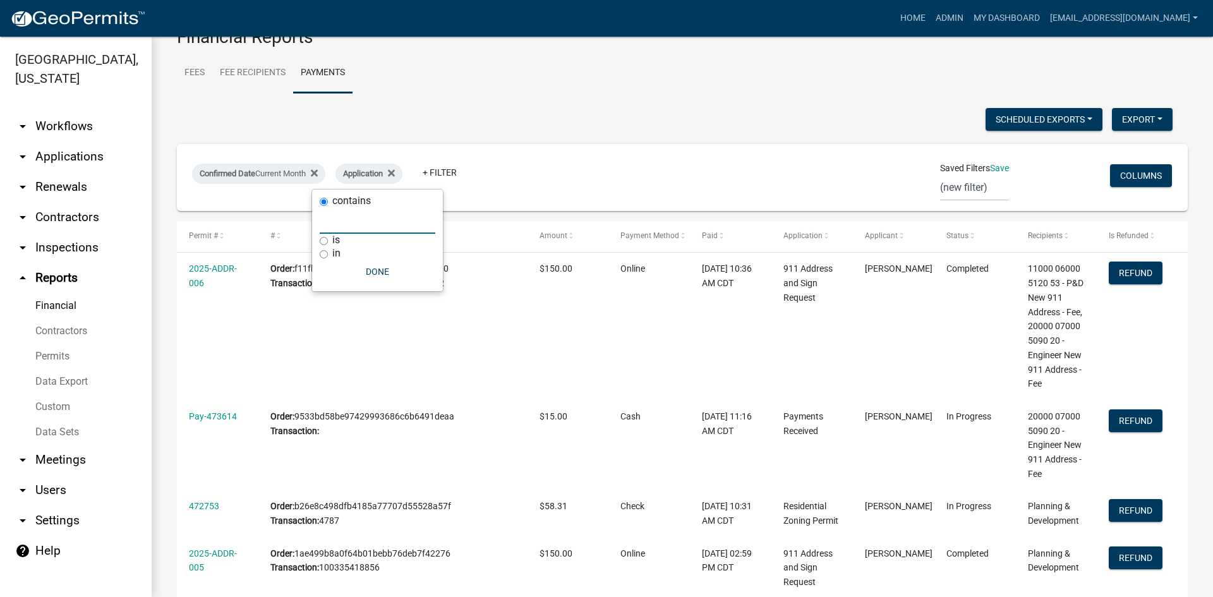
click at [331, 239] on div "is" at bounding box center [378, 240] width 116 height 13
click at [327, 243] on input "is" at bounding box center [324, 241] width 8 height 8
radio input "true"
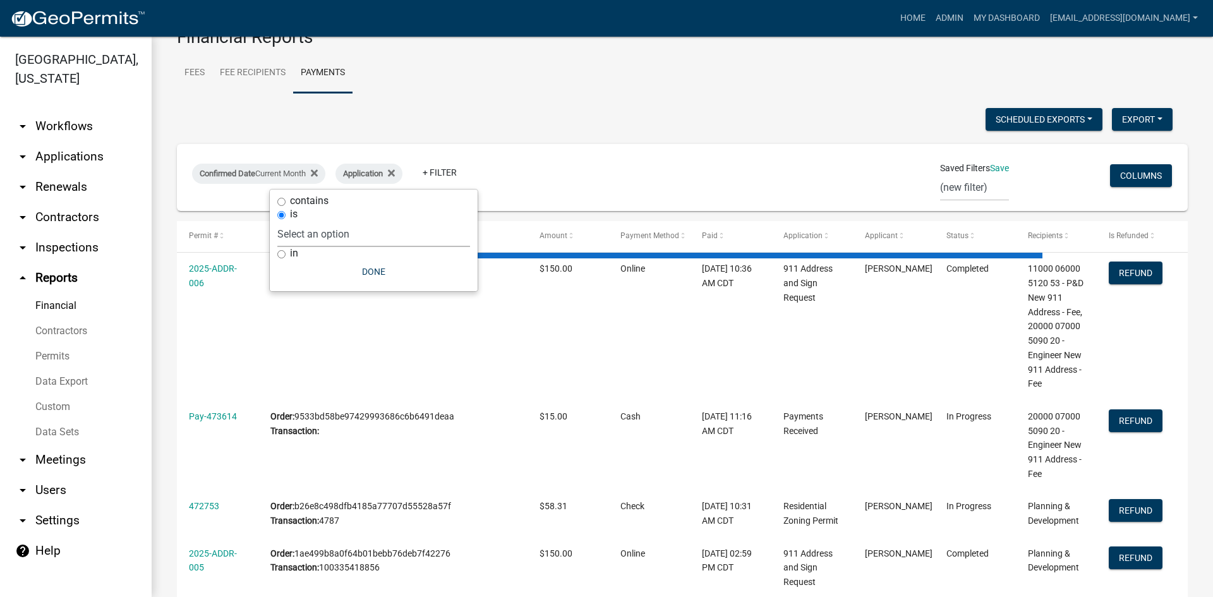
click at [320, 233] on select "Select an option 911 Address and Sign Request A General Workflow Acknowledgemen…" at bounding box center [373, 234] width 193 height 26
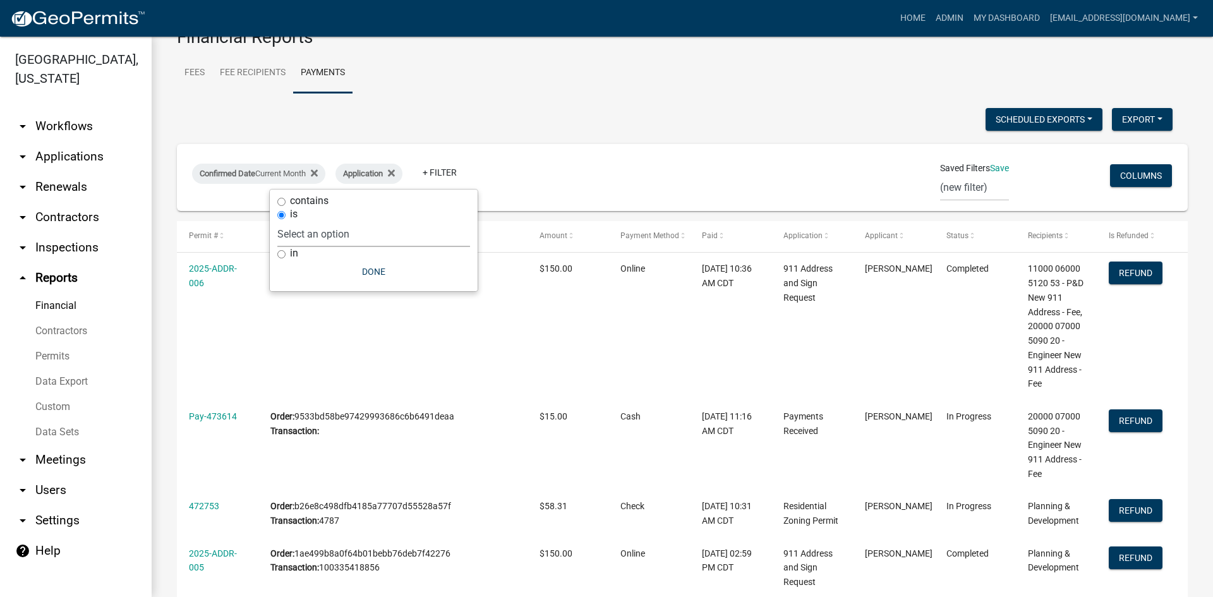
select select "b4346a27-1e96-4145-b844-98b6fe129331"
click at [338, 221] on select "Select an option 911 Address and Sign Request A General Workflow Acknowledgemen…" at bounding box center [373, 234] width 193 height 26
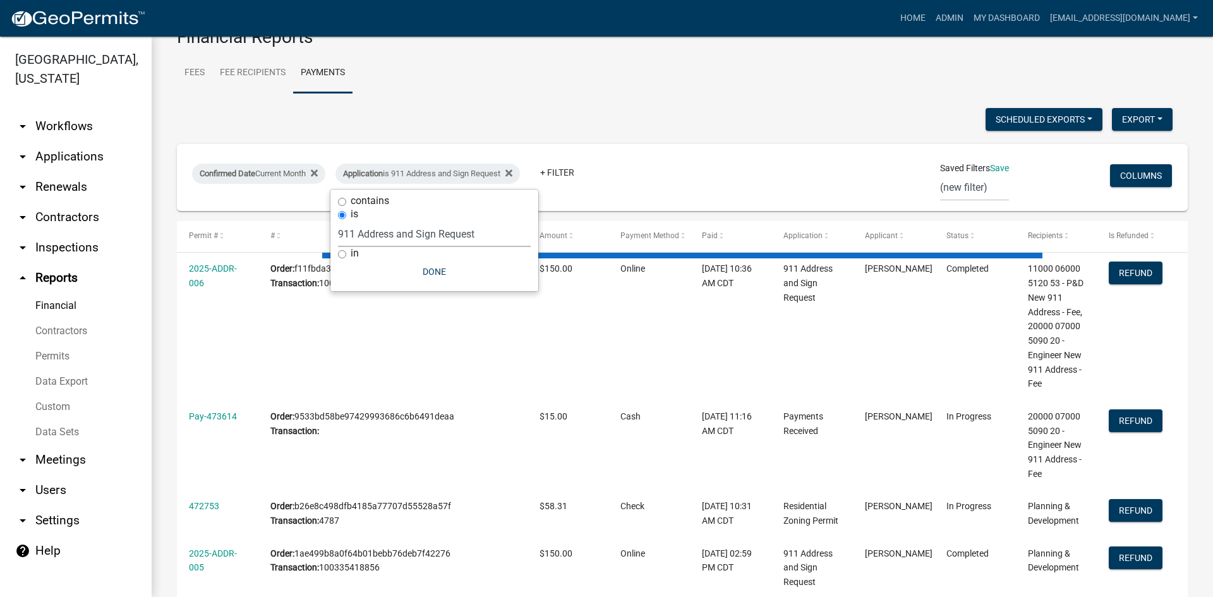
scroll to position [0, 0]
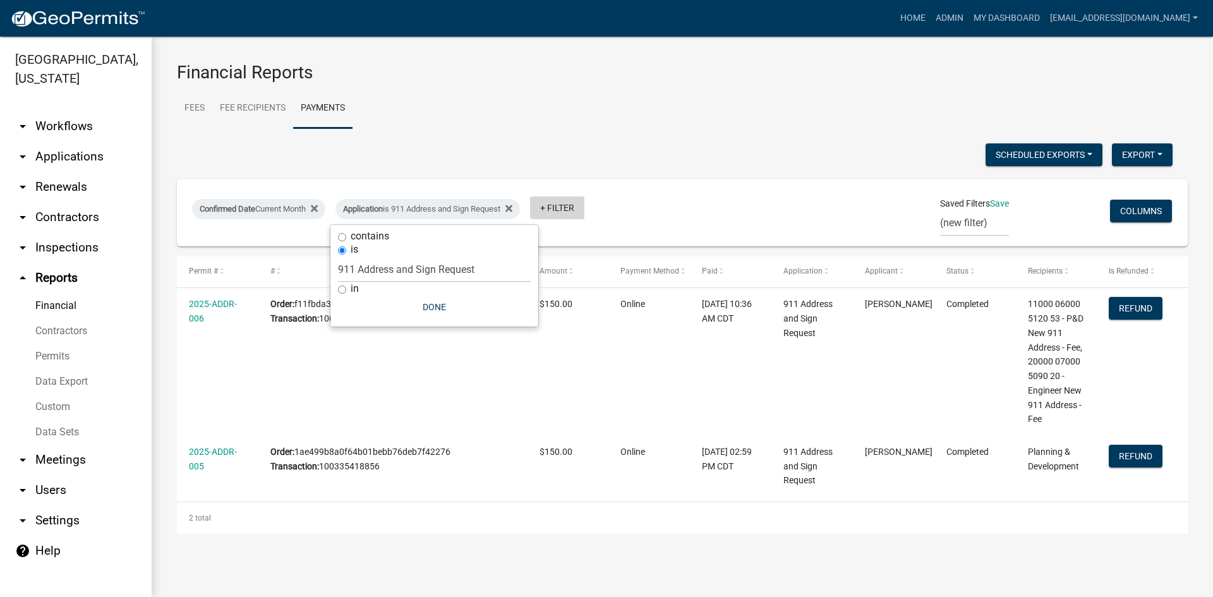
click at [568, 205] on link "+ Filter" at bounding box center [557, 207] width 54 height 23
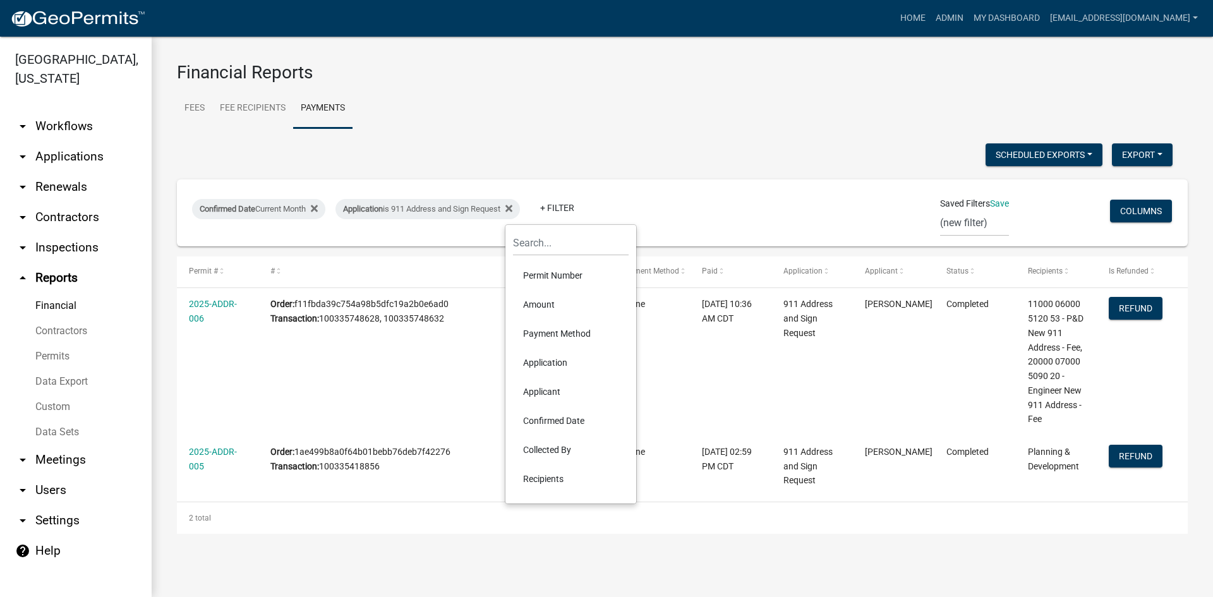
click at [572, 335] on li "Payment Method" at bounding box center [571, 333] width 116 height 29
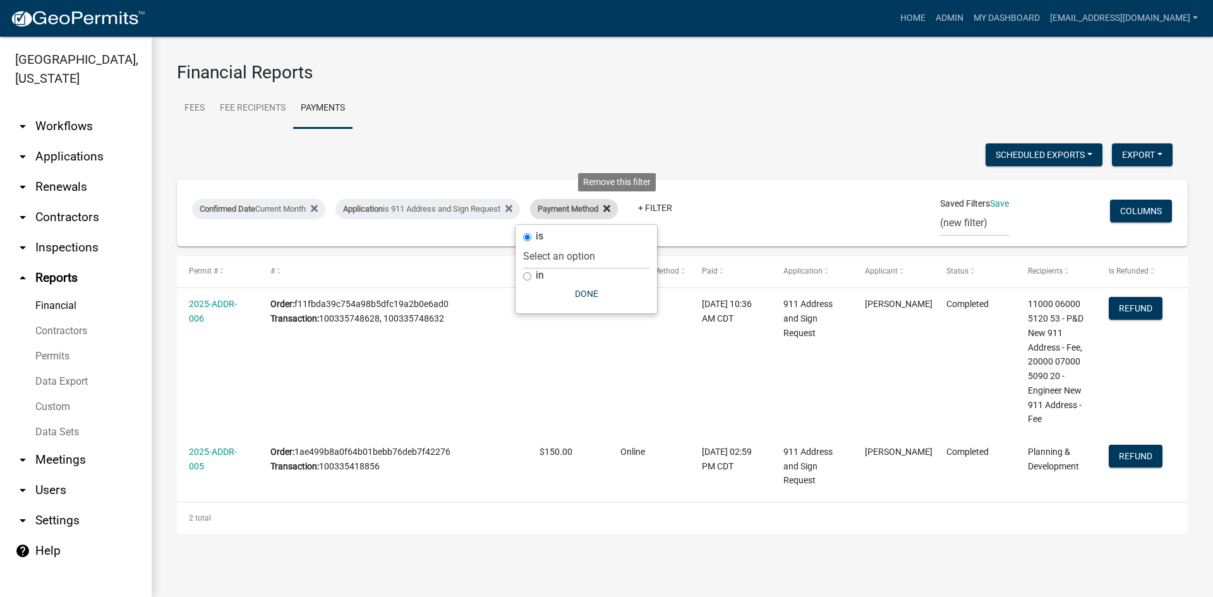
click at [610, 203] on icon at bounding box center [606, 208] width 7 height 10
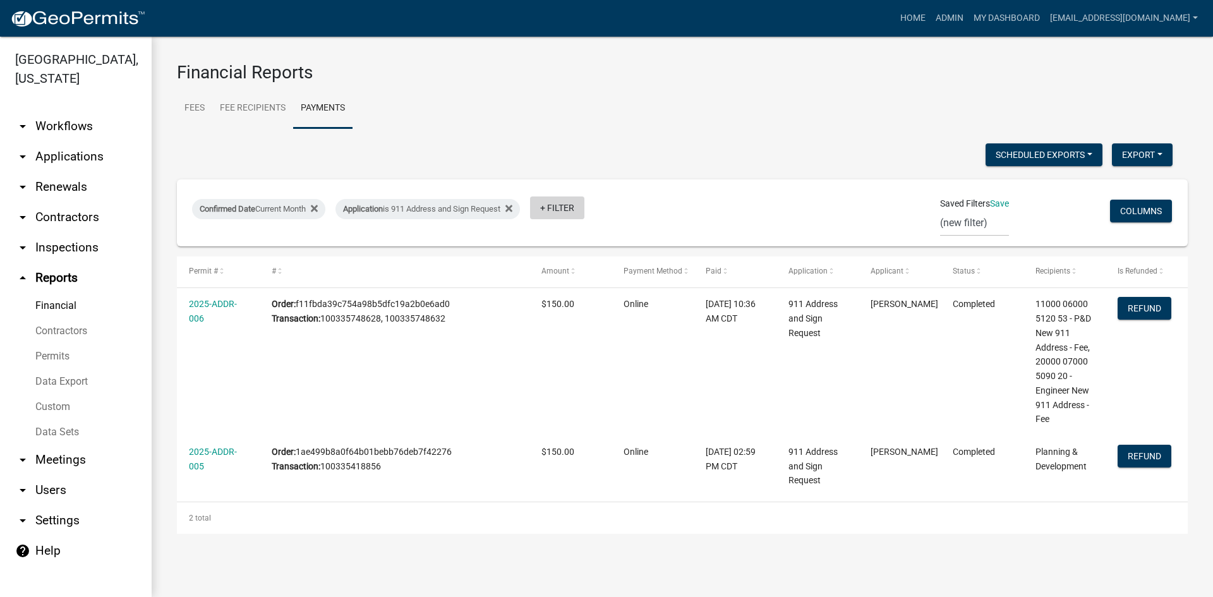
click at [545, 205] on link "+ Filter" at bounding box center [557, 207] width 54 height 23
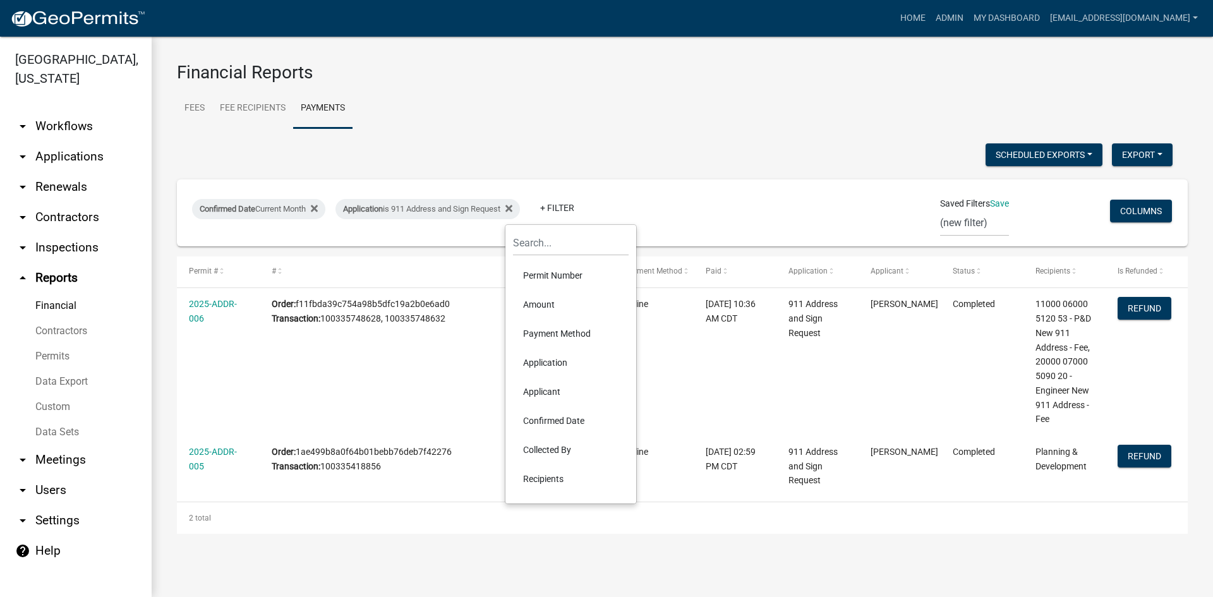
click at [543, 368] on li "Application" at bounding box center [571, 362] width 116 height 29
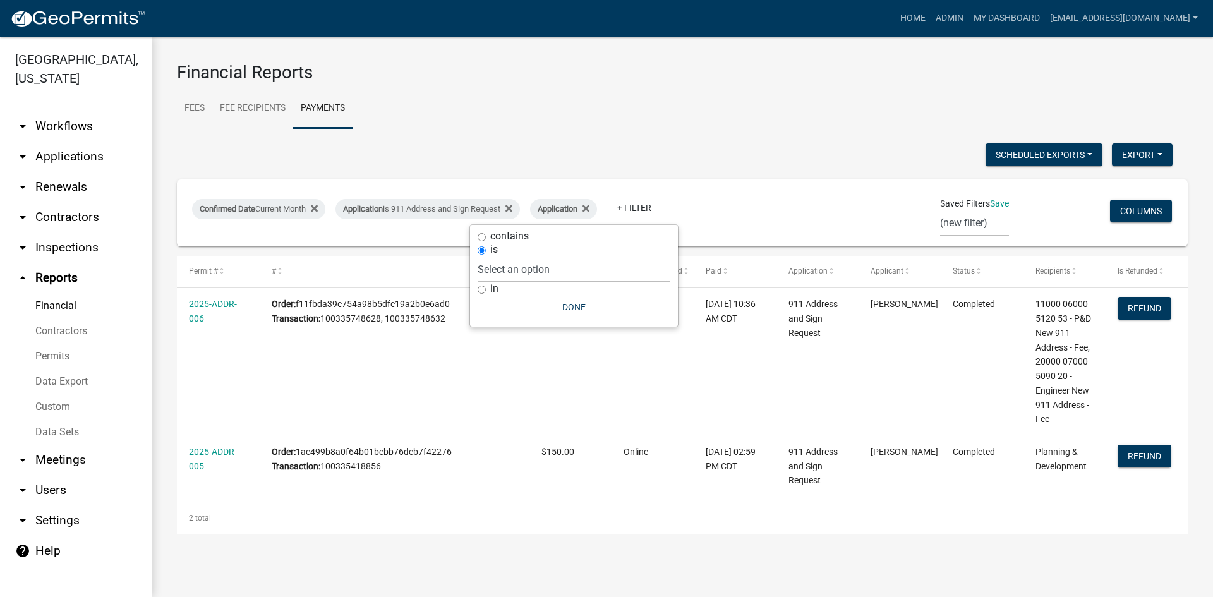
click at [506, 270] on select "Select an option 911 Address and Sign Request A General Workflow Acknowledgemen…" at bounding box center [574, 269] width 193 height 26
select select "8769067f-6bb5-48b9-8e2b-b625623d8552"
click at [540, 256] on select "Select an option 911 Address and Sign Request A General Workflow Acknowledgemen…" at bounding box center [574, 269] width 193 height 26
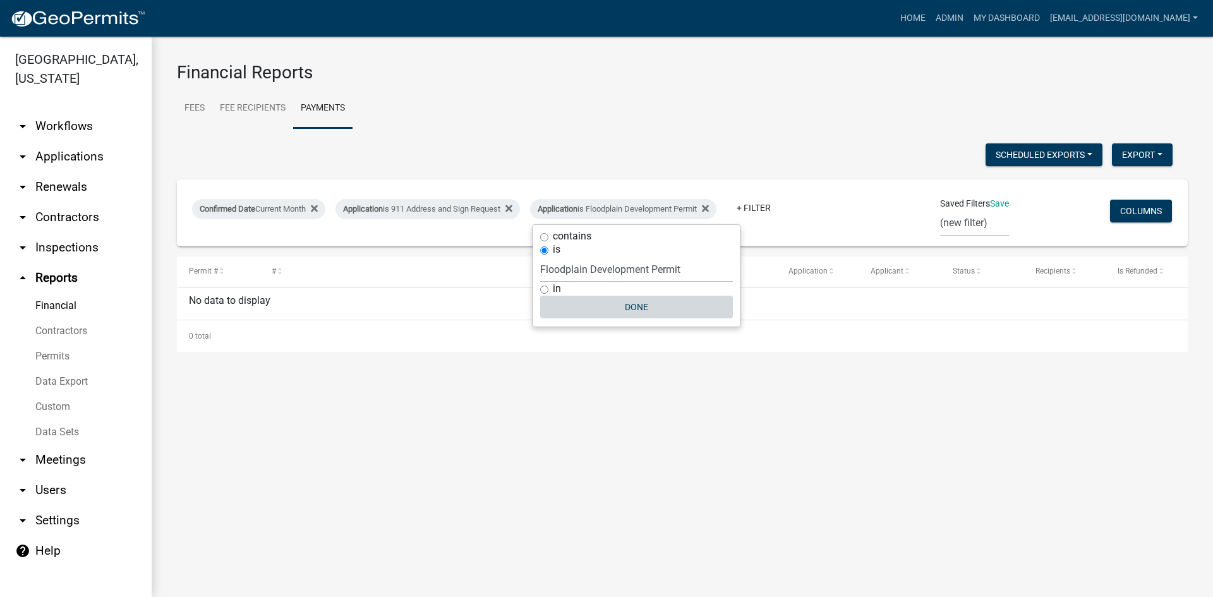
click at [639, 303] on button "Done" at bounding box center [636, 307] width 193 height 23
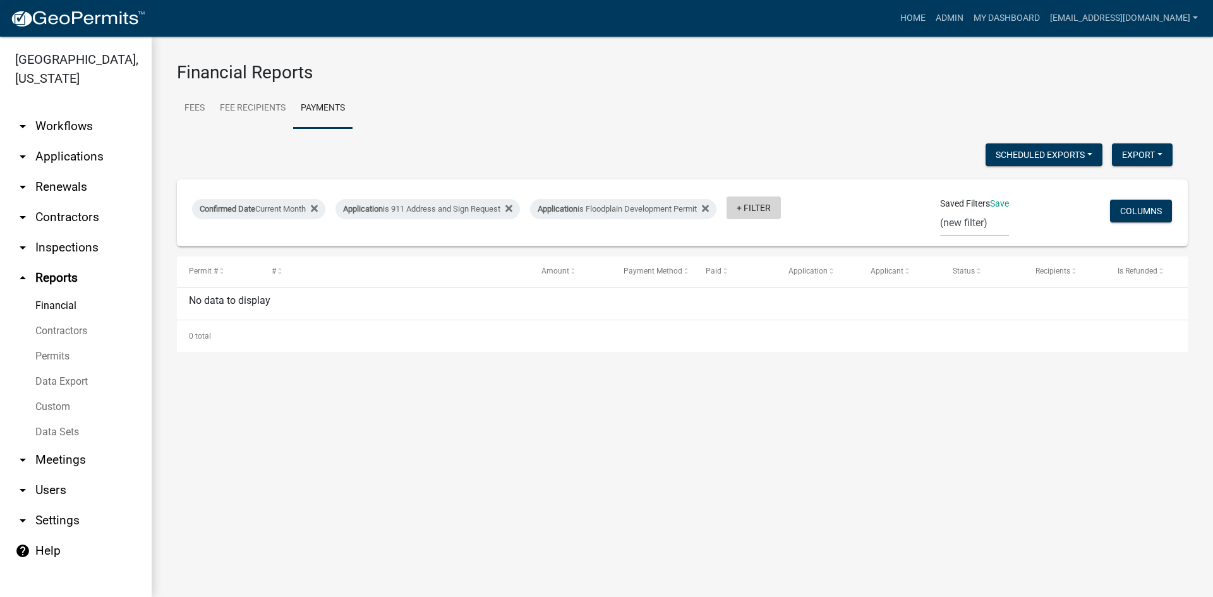
click at [761, 198] on link "+ Filter" at bounding box center [753, 207] width 54 height 23
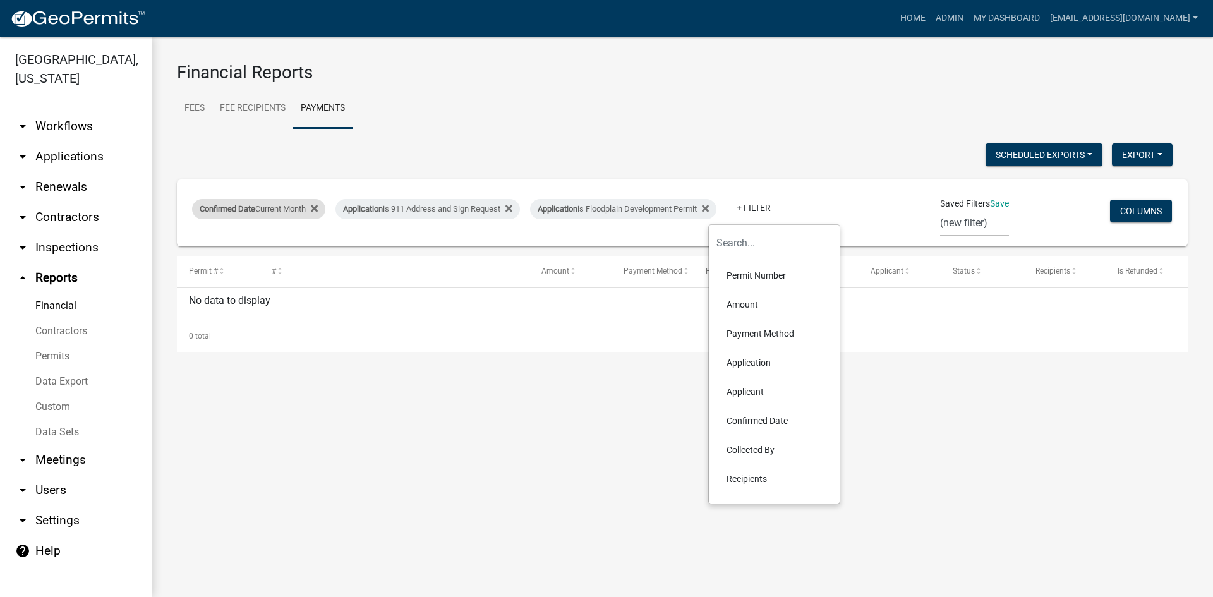
click at [298, 202] on div "Confirmed Date Current Month" at bounding box center [258, 209] width 133 height 20
select select "this_1_months"
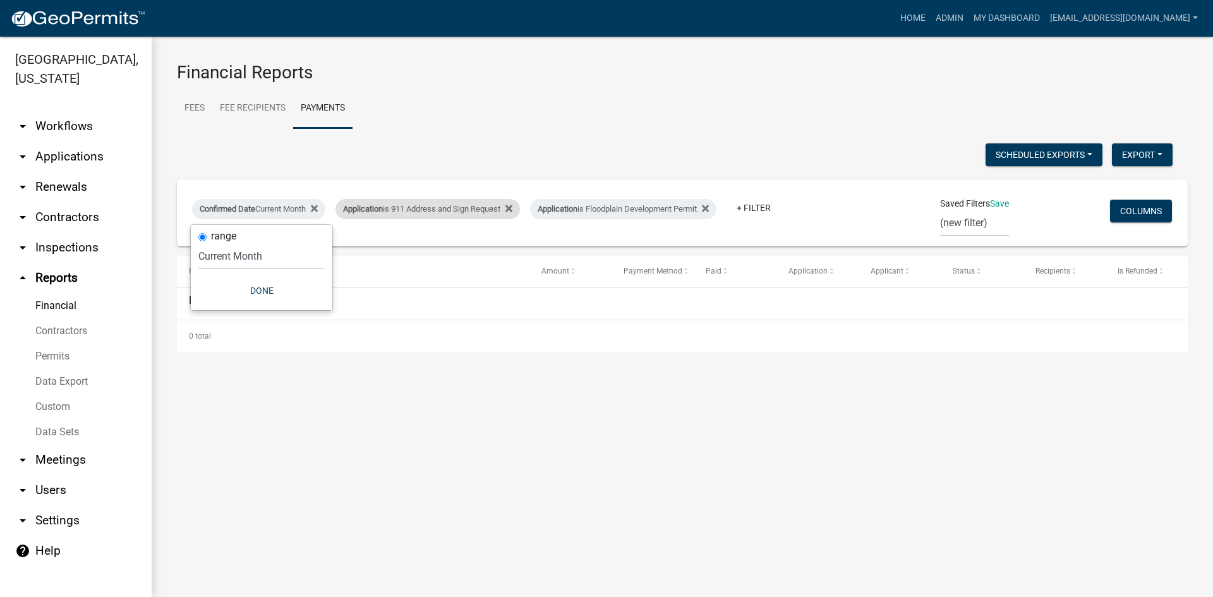
click at [363, 207] on span "Application" at bounding box center [363, 208] width 40 height 9
select select "b4346a27-1e96-4145-b844-98b6fe129331"
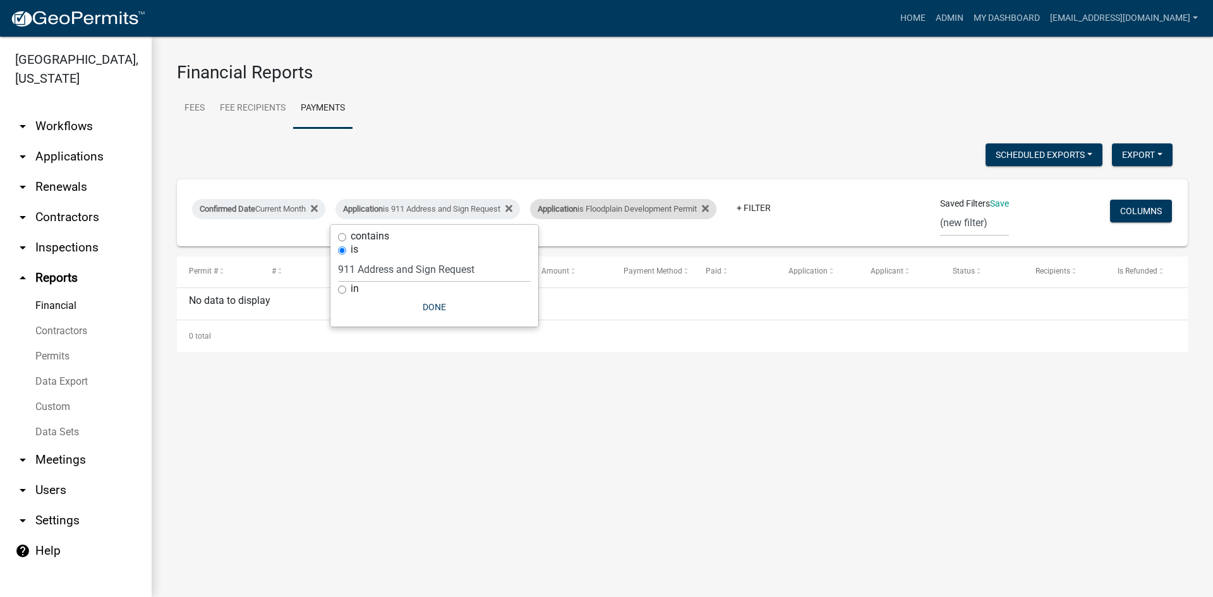
click at [644, 209] on div "Application is Floodplain Development Permit" at bounding box center [623, 209] width 186 height 20
select select "8769067f-6bb5-48b9-8e2b-b625623d8552"
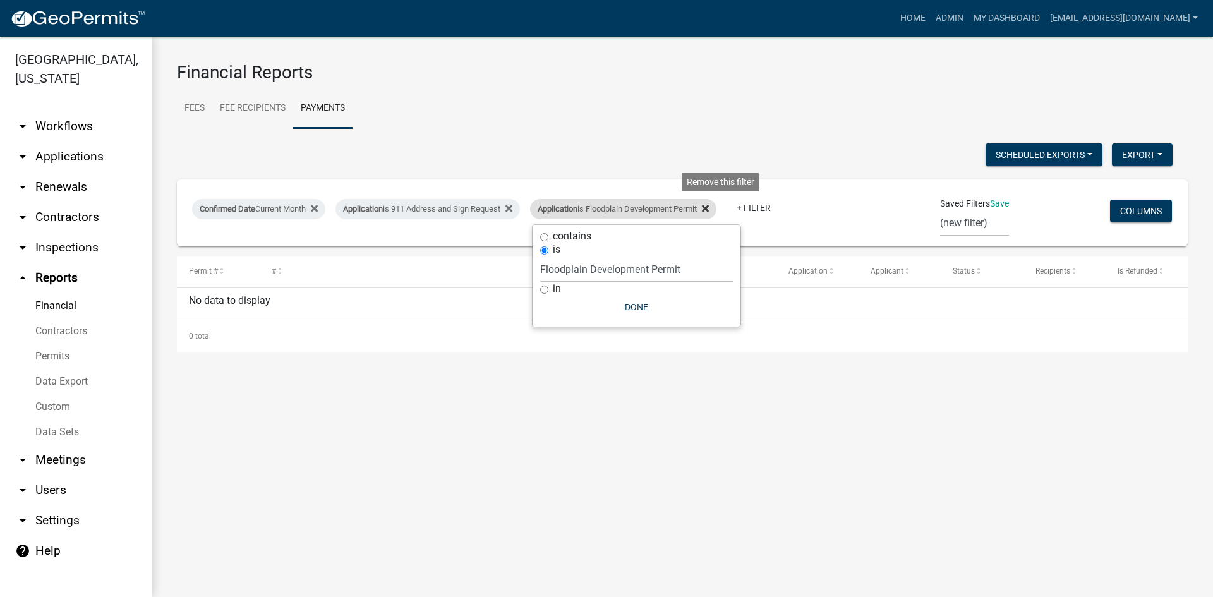
click at [709, 207] on icon at bounding box center [705, 208] width 7 height 10
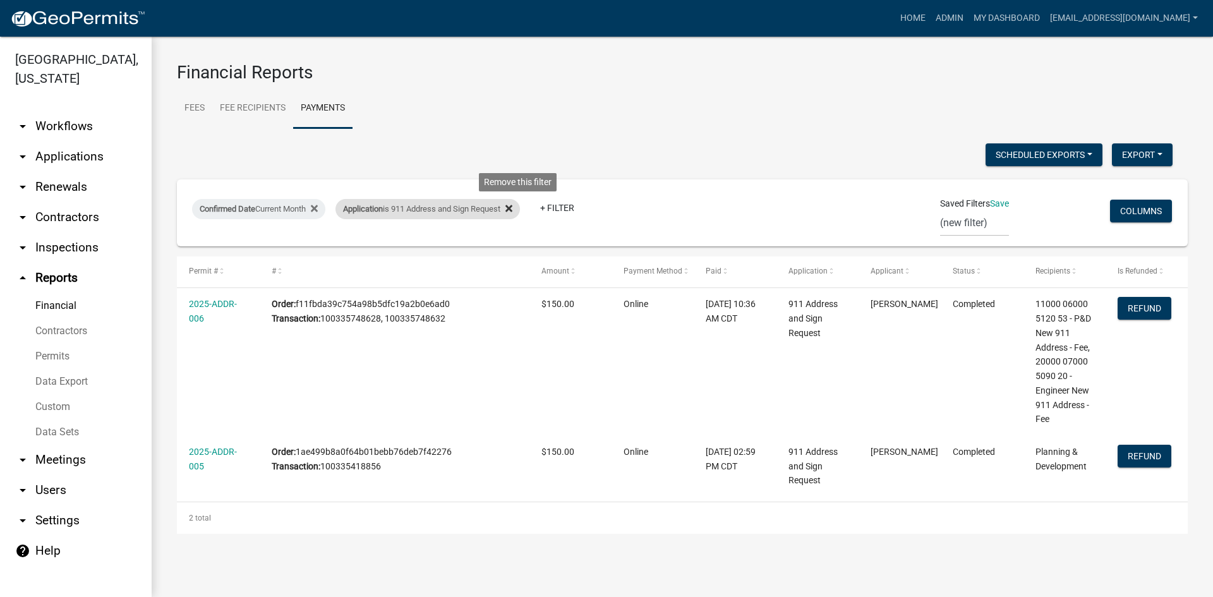
click at [512, 205] on icon at bounding box center [508, 208] width 7 height 10
